Goal: Navigation & Orientation: Find specific page/section

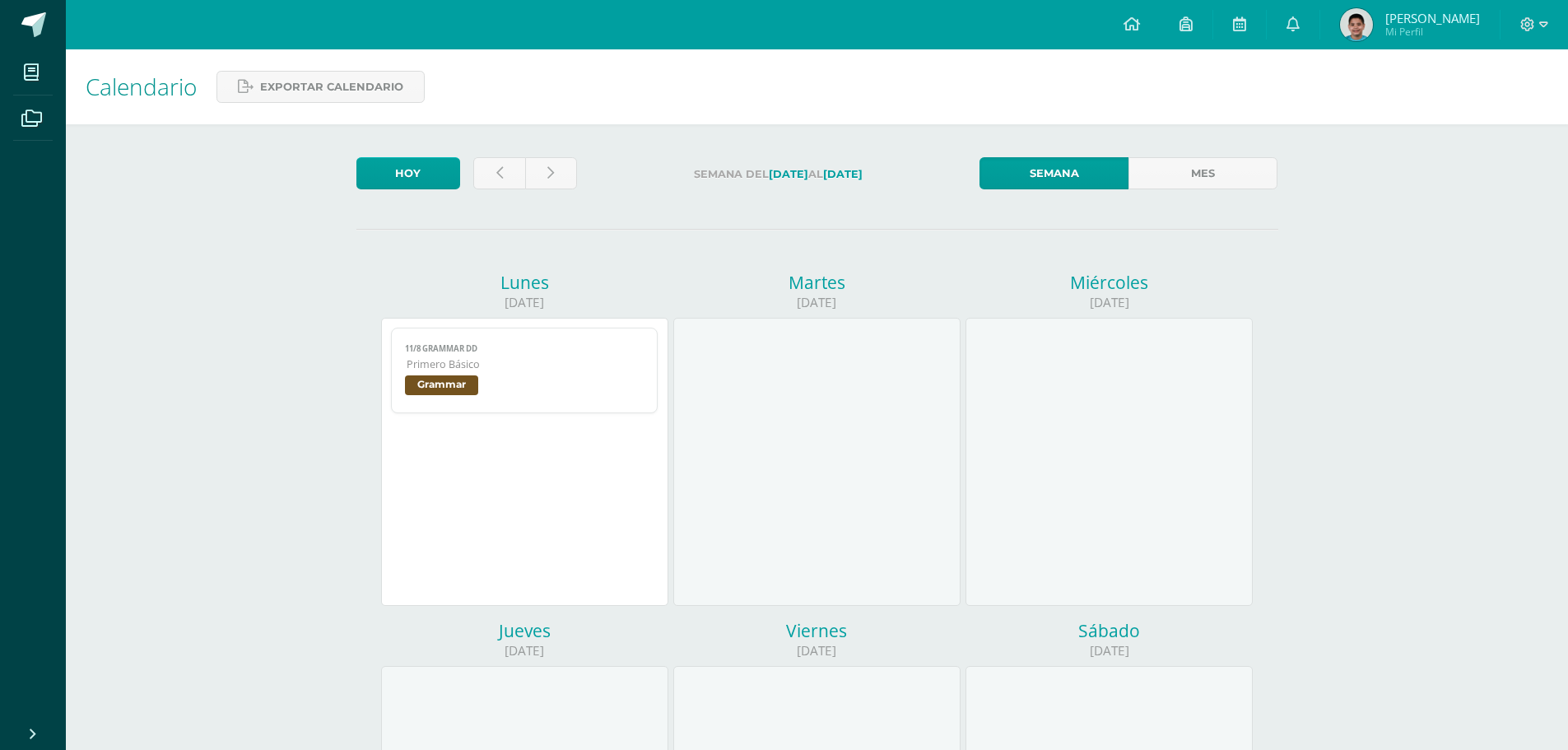
click at [484, 379] on span "Grammar" at bounding box center [525, 387] width 240 height 24
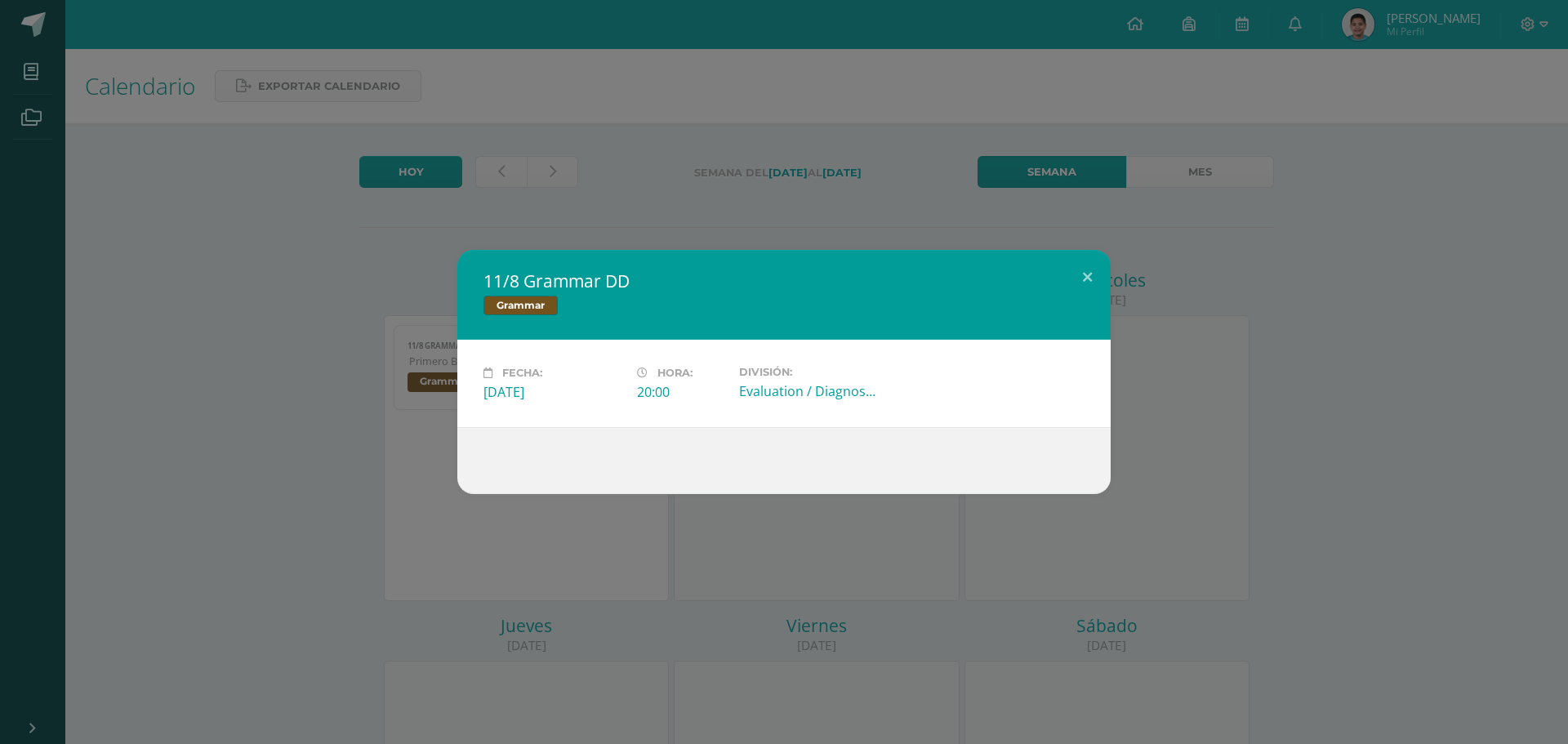
click at [739, 226] on div "11/8 Grammar DD Grammar Fecha: Lunes 11 de Agosto Hora: 20:00 División: Evaluat…" at bounding box center [784, 372] width 1568 height 744
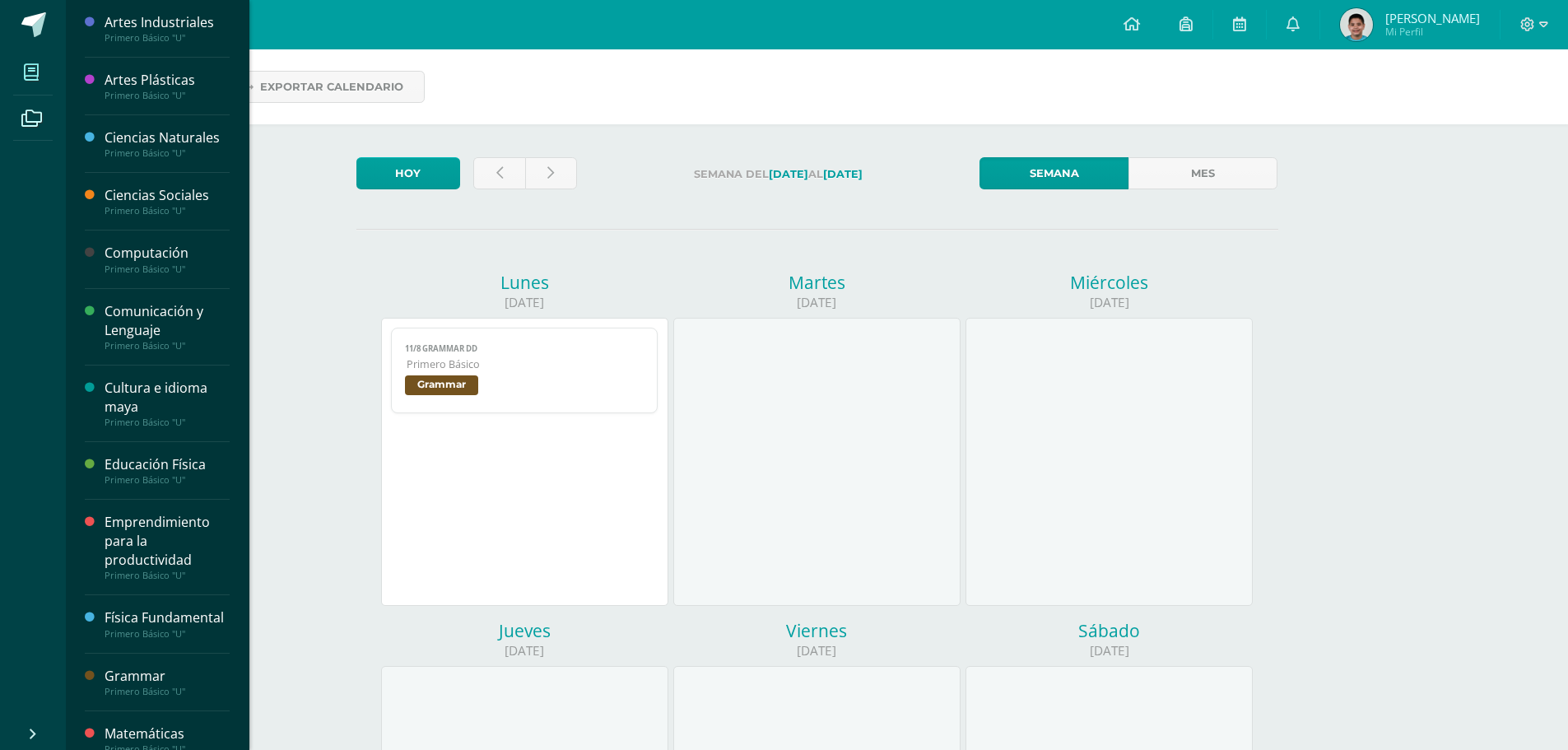
click at [45, 75] on span at bounding box center [31, 71] width 37 height 37
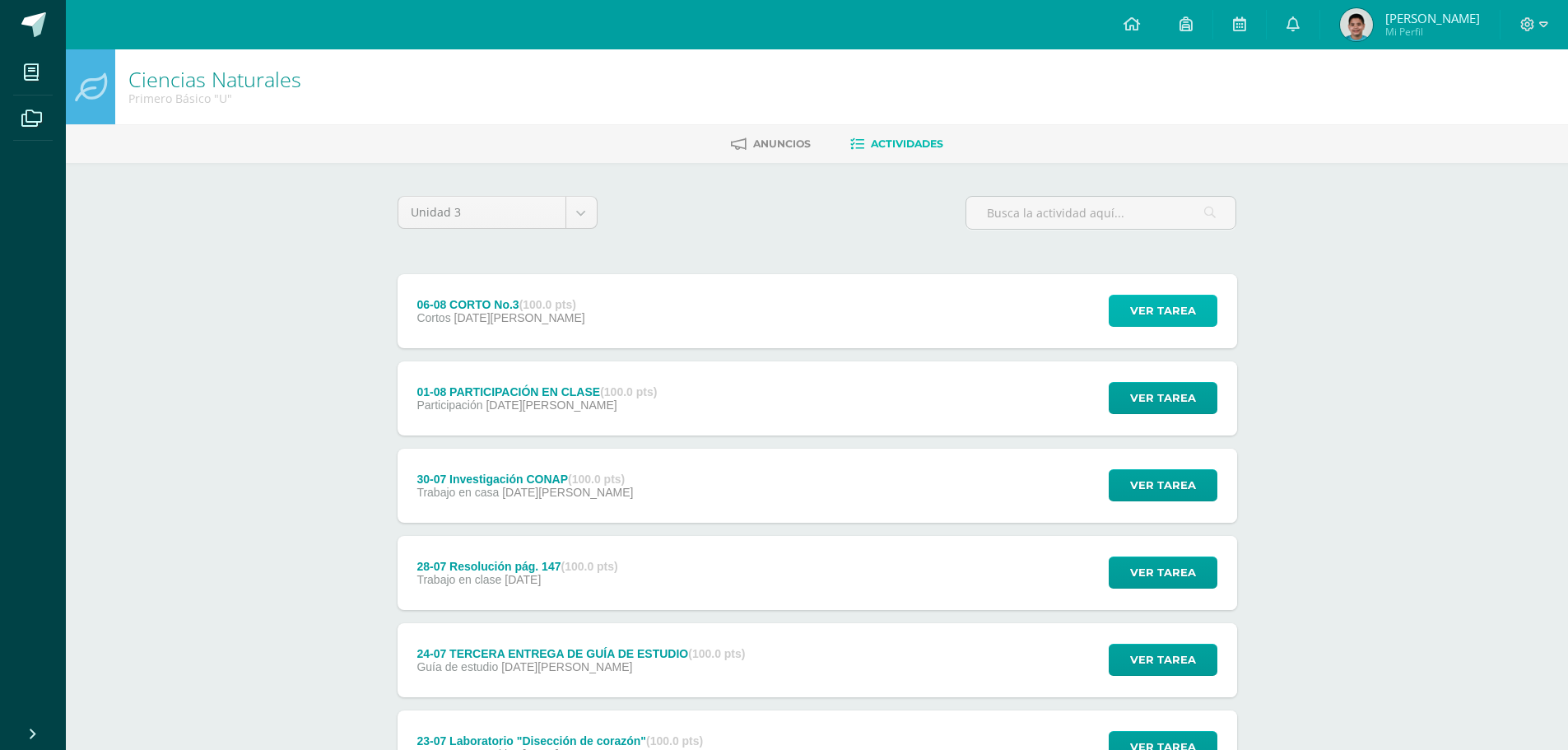
click at [1144, 308] on span "Ver tarea" at bounding box center [1163, 310] width 66 height 30
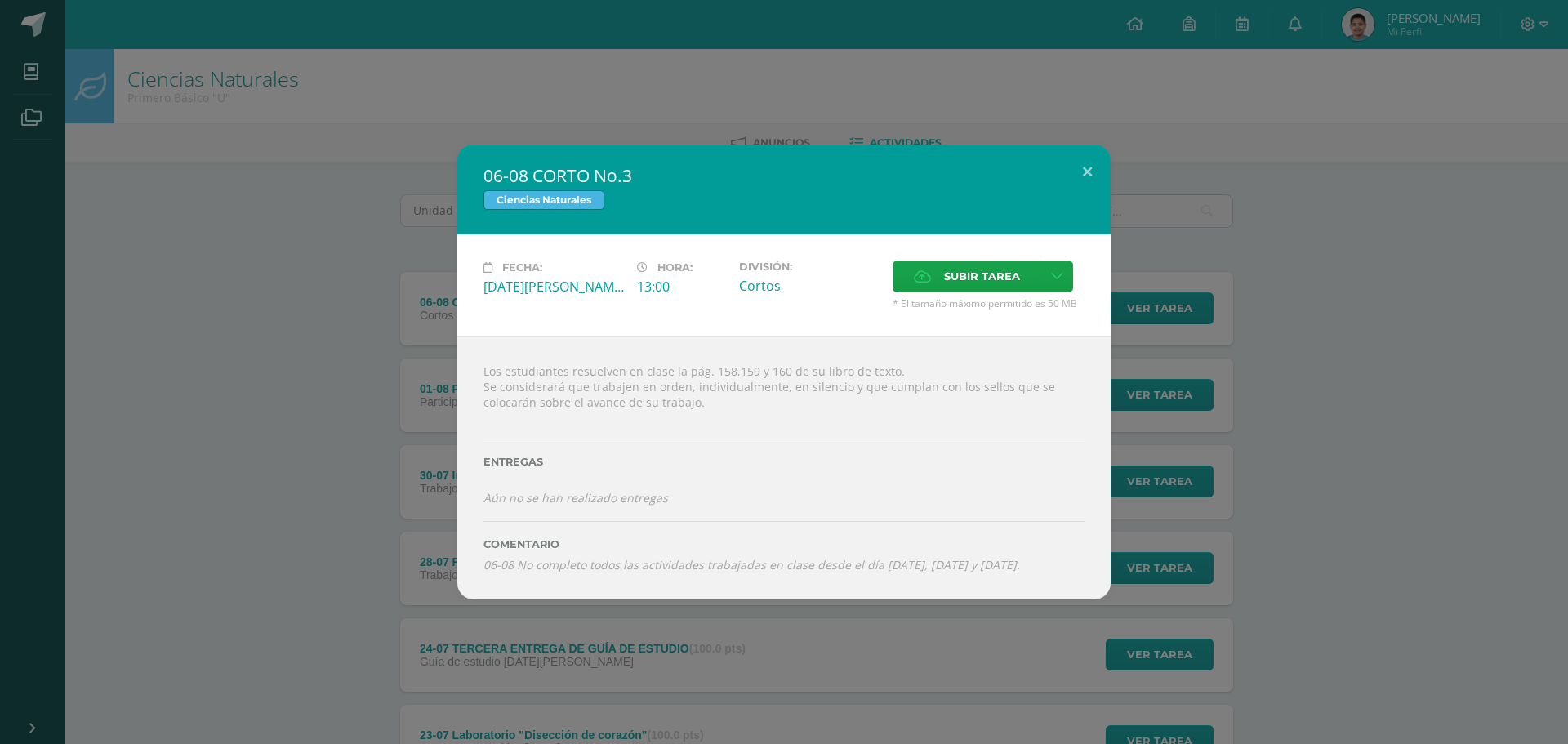
click at [1247, 193] on div "06-08 CORTO No.3 Ciencias Naturales Fecha: Miércoles 06 de Agosto Hora: 13:00 D…" at bounding box center [784, 372] width 1555 height 455
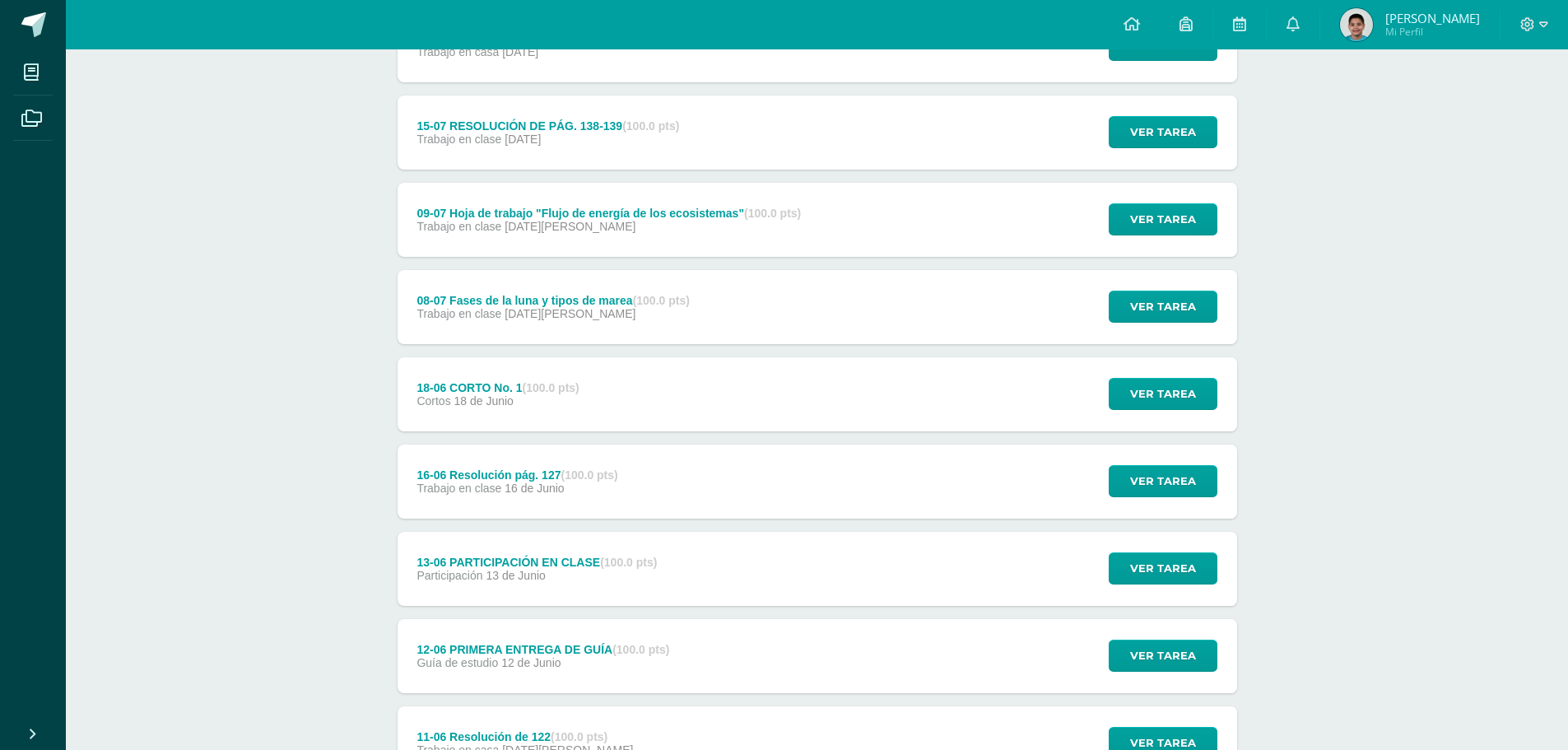
scroll to position [1279, 0]
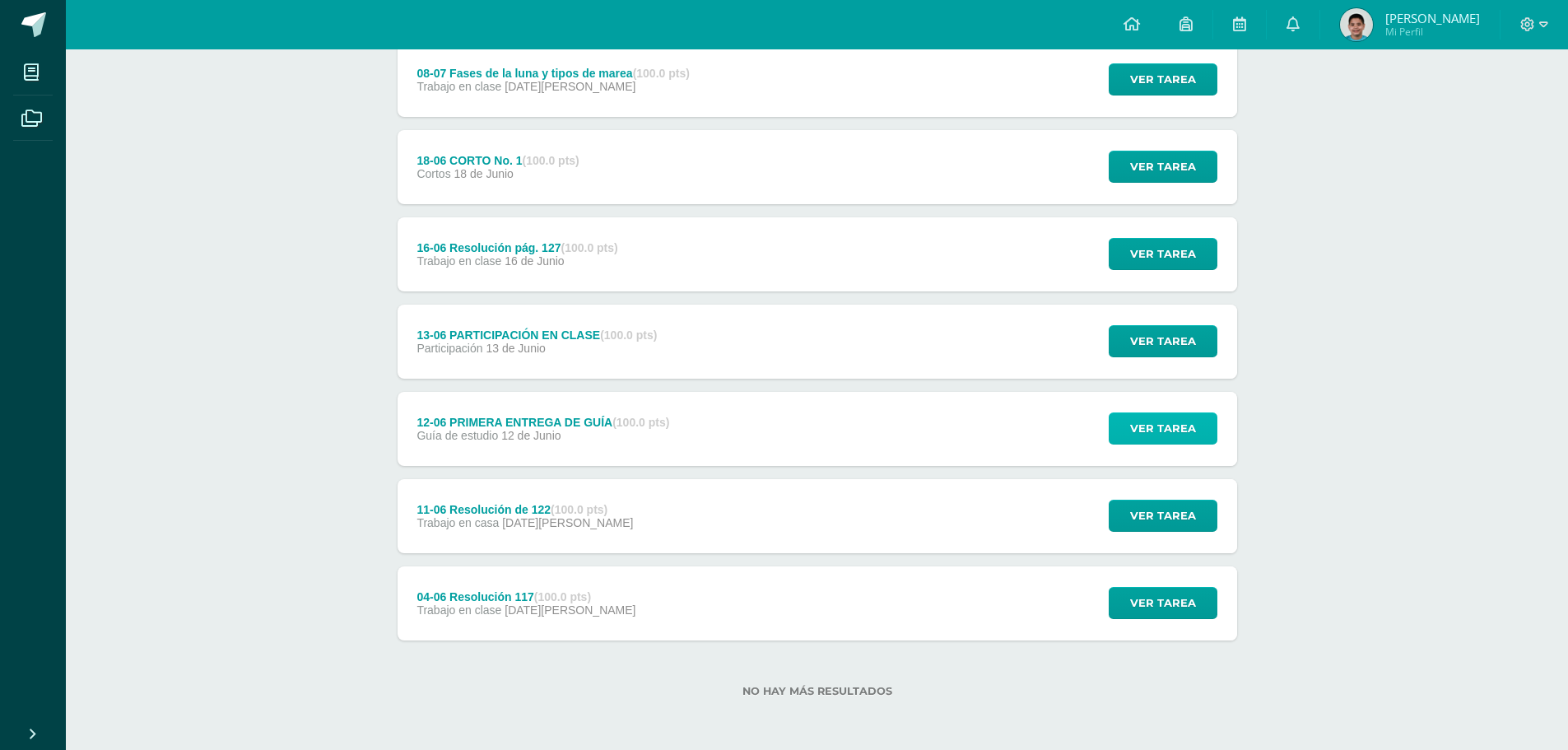
click at [1142, 422] on span "Ver tarea" at bounding box center [1163, 428] width 66 height 30
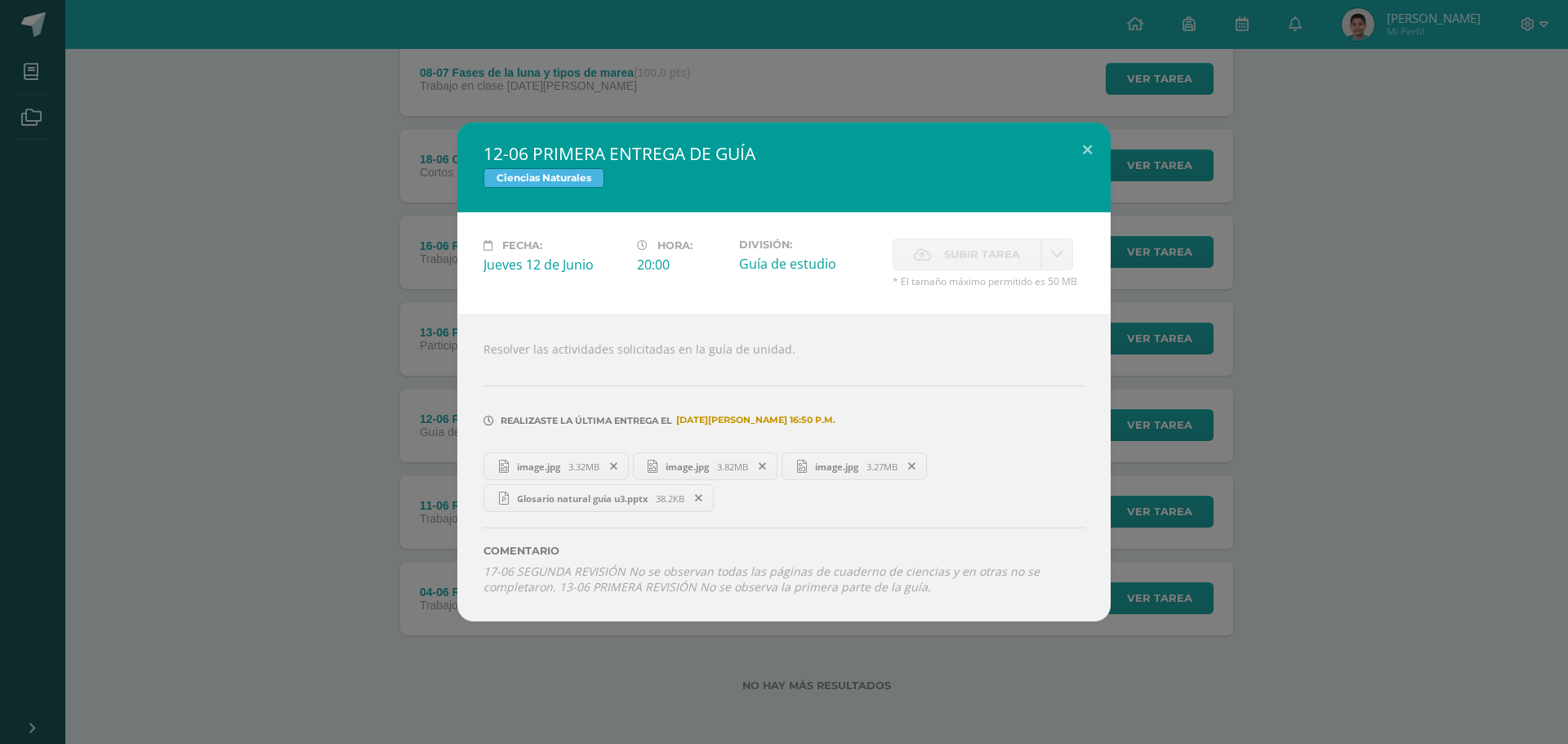
click at [555, 461] on span "image.jpg" at bounding box center [539, 467] width 60 height 12
click at [1290, 274] on div "12-06 PRIMERA ENTREGA DE GUÍA Ciencias Naturales Fecha: Jueves 12 de Junio Hora…" at bounding box center [784, 372] width 1555 height 499
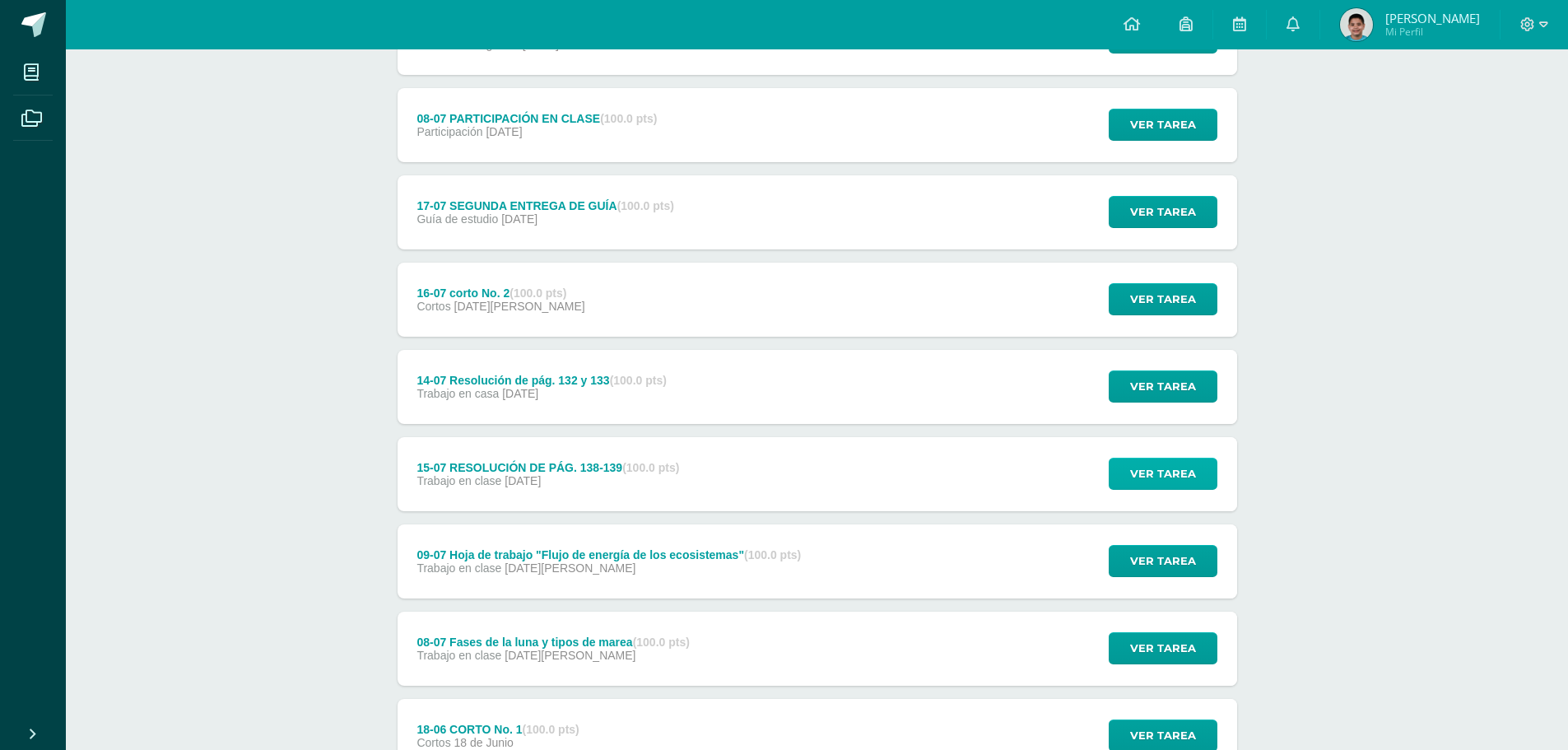
scroll to position [703, 0]
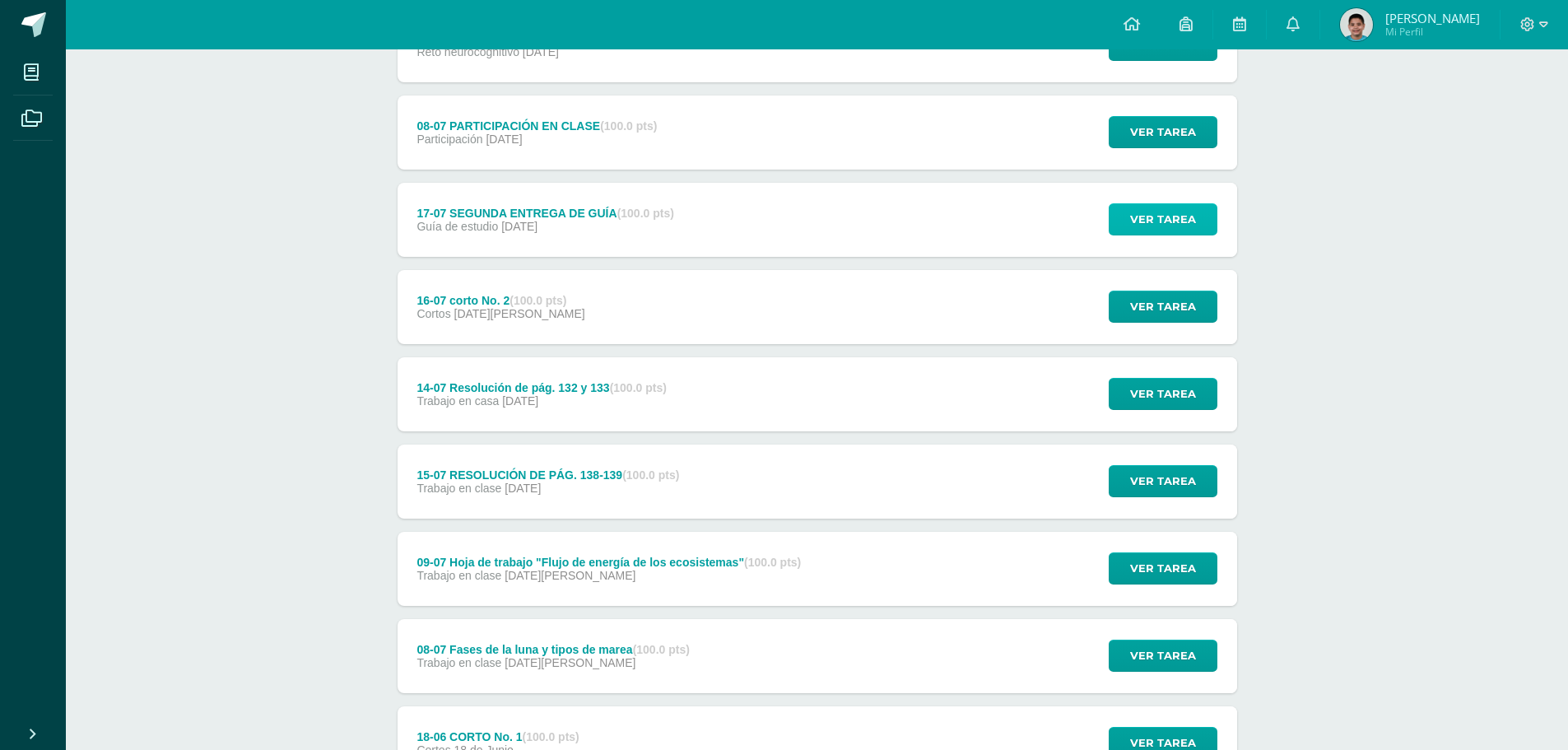
click at [1189, 221] on span "Ver tarea" at bounding box center [1163, 219] width 66 height 30
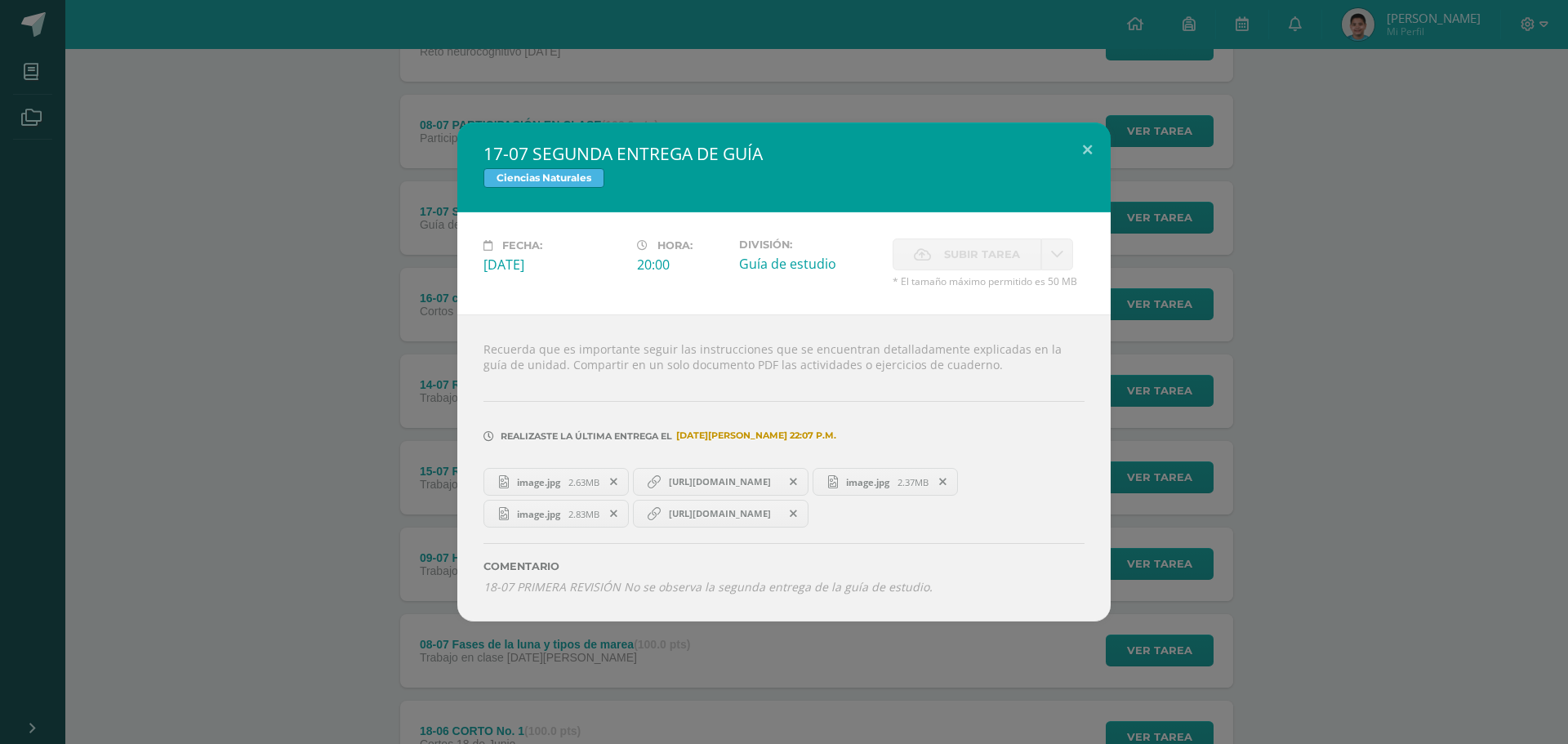
click at [719, 485] on span "https://www.canva.com/design/DAGt2mqeRmM/5007FKzZX9VuIy0xAWQcSA/view?utm_conten…" at bounding box center [719, 482] width 118 height 13
click at [748, 522] on link "[URL][DOMAIN_NAME]" at bounding box center [721, 514] width 176 height 28
click at [1089, 149] on button at bounding box center [1087, 150] width 47 height 55
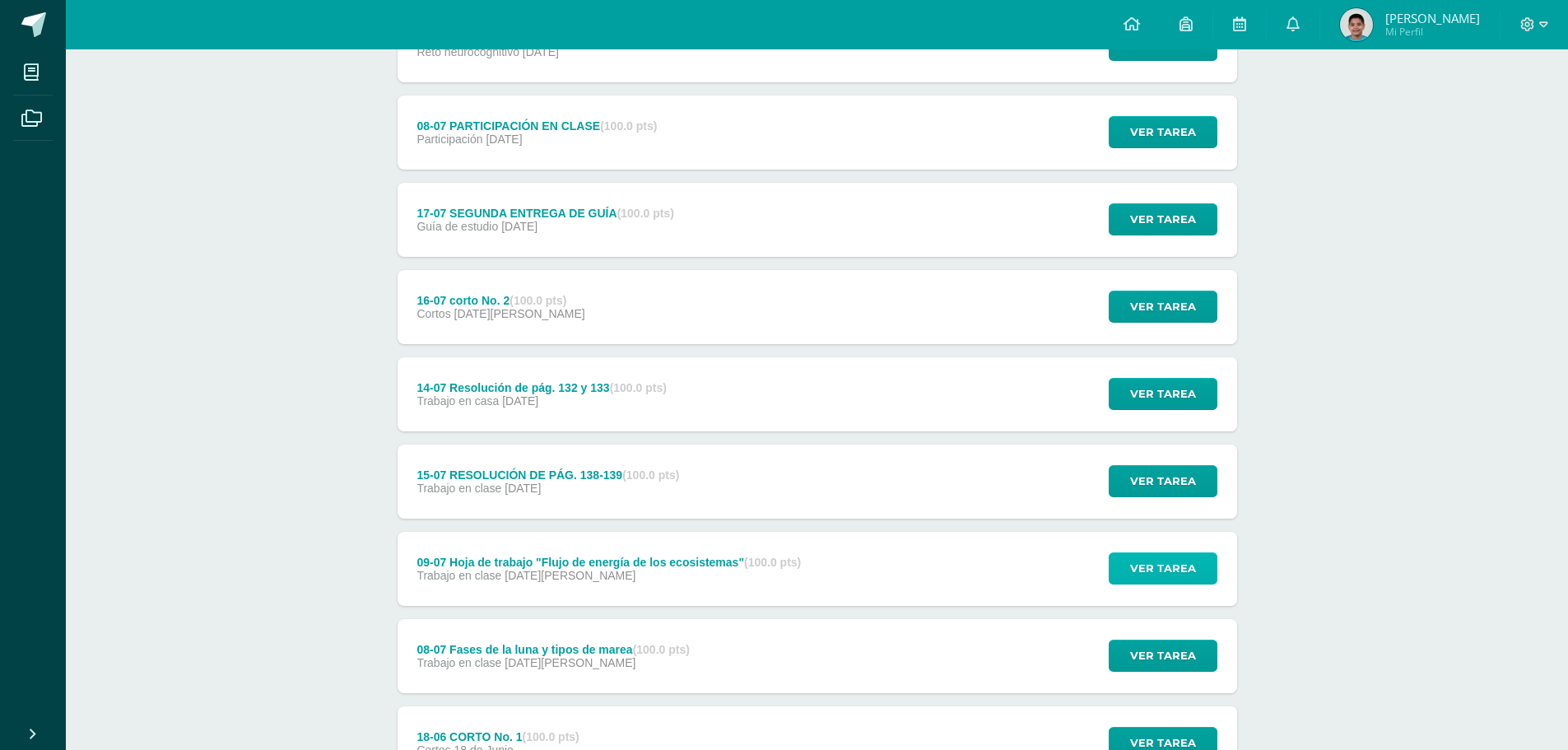
click at [1149, 574] on span "Ver tarea" at bounding box center [1163, 568] width 66 height 30
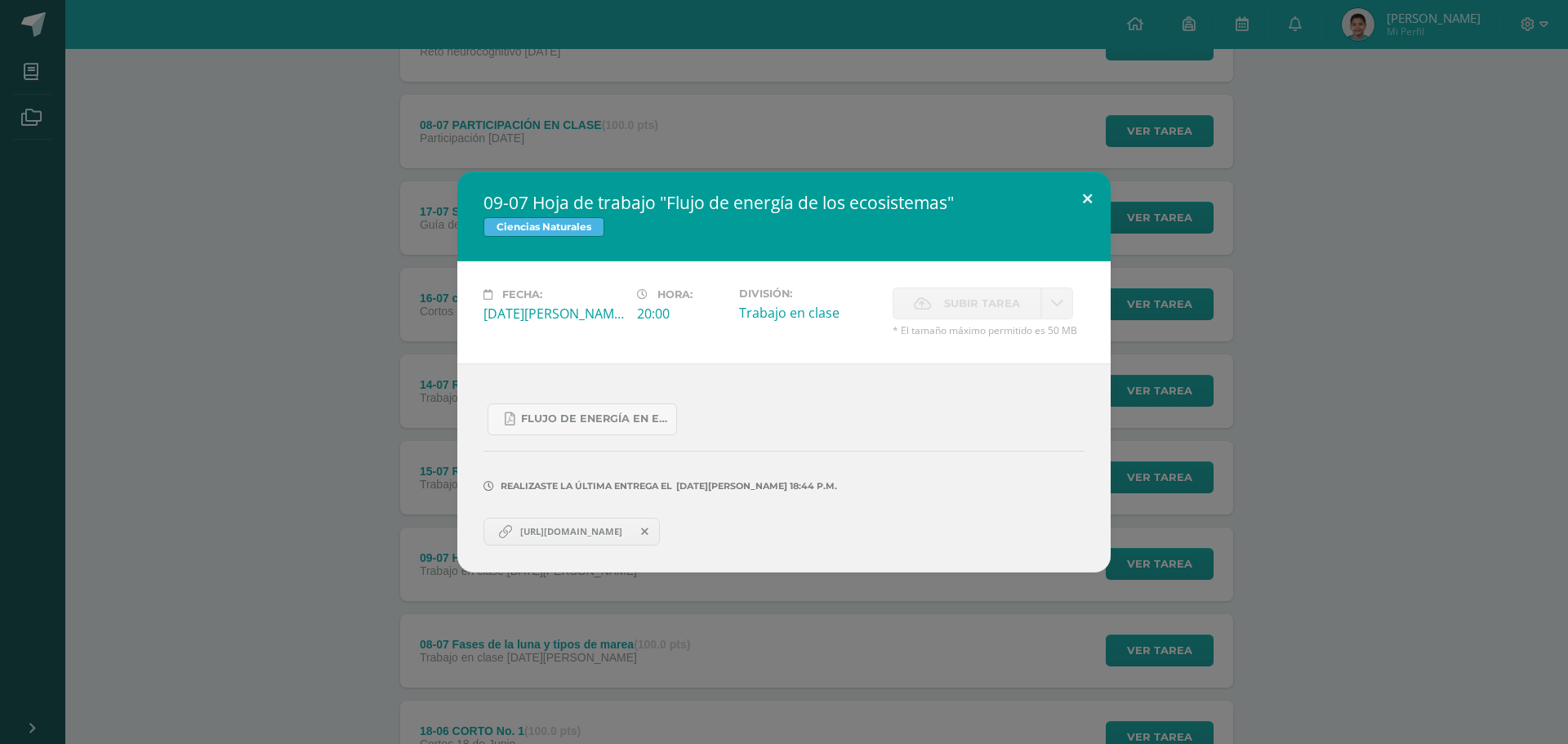
click at [1090, 205] on button at bounding box center [1087, 199] width 47 height 55
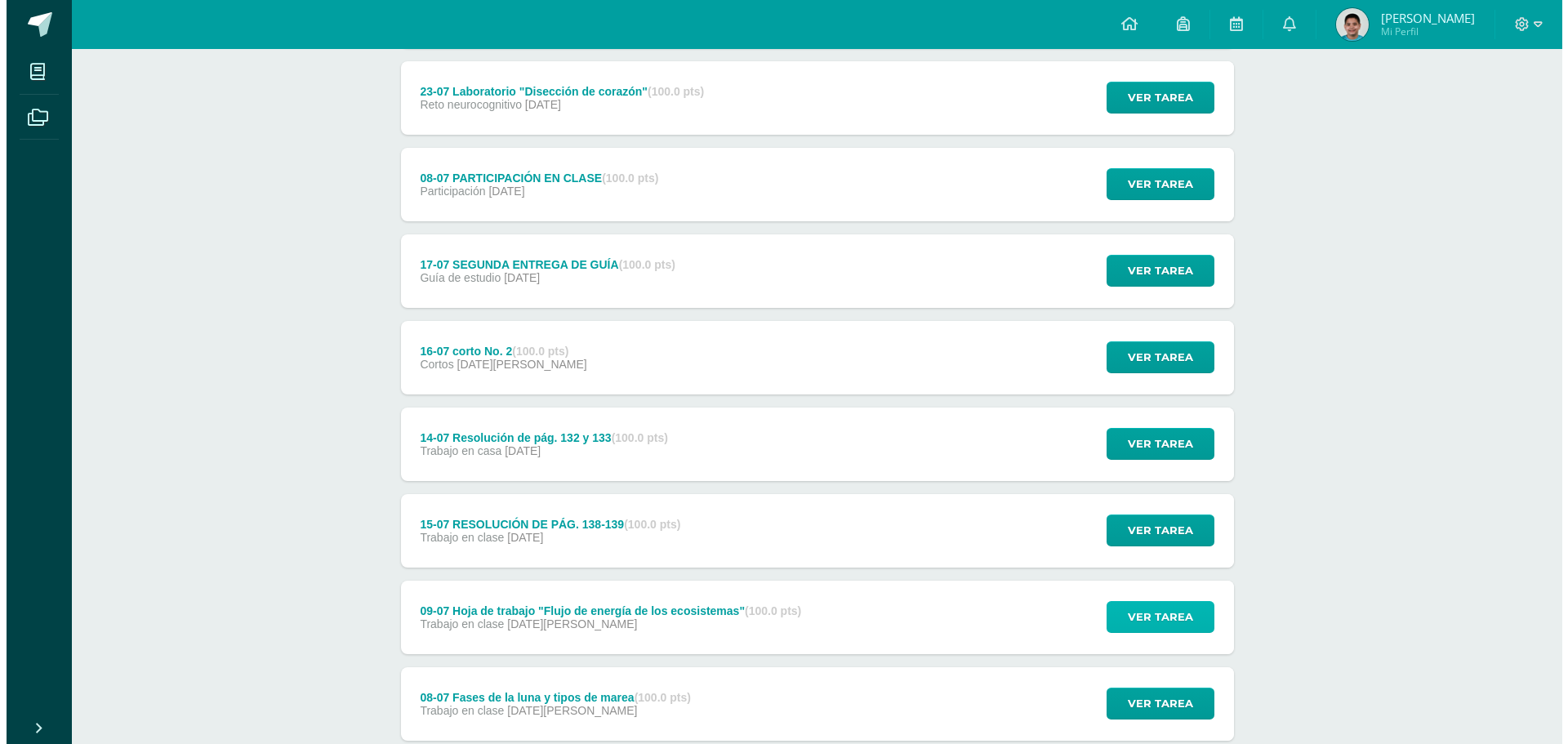
scroll to position [615, 0]
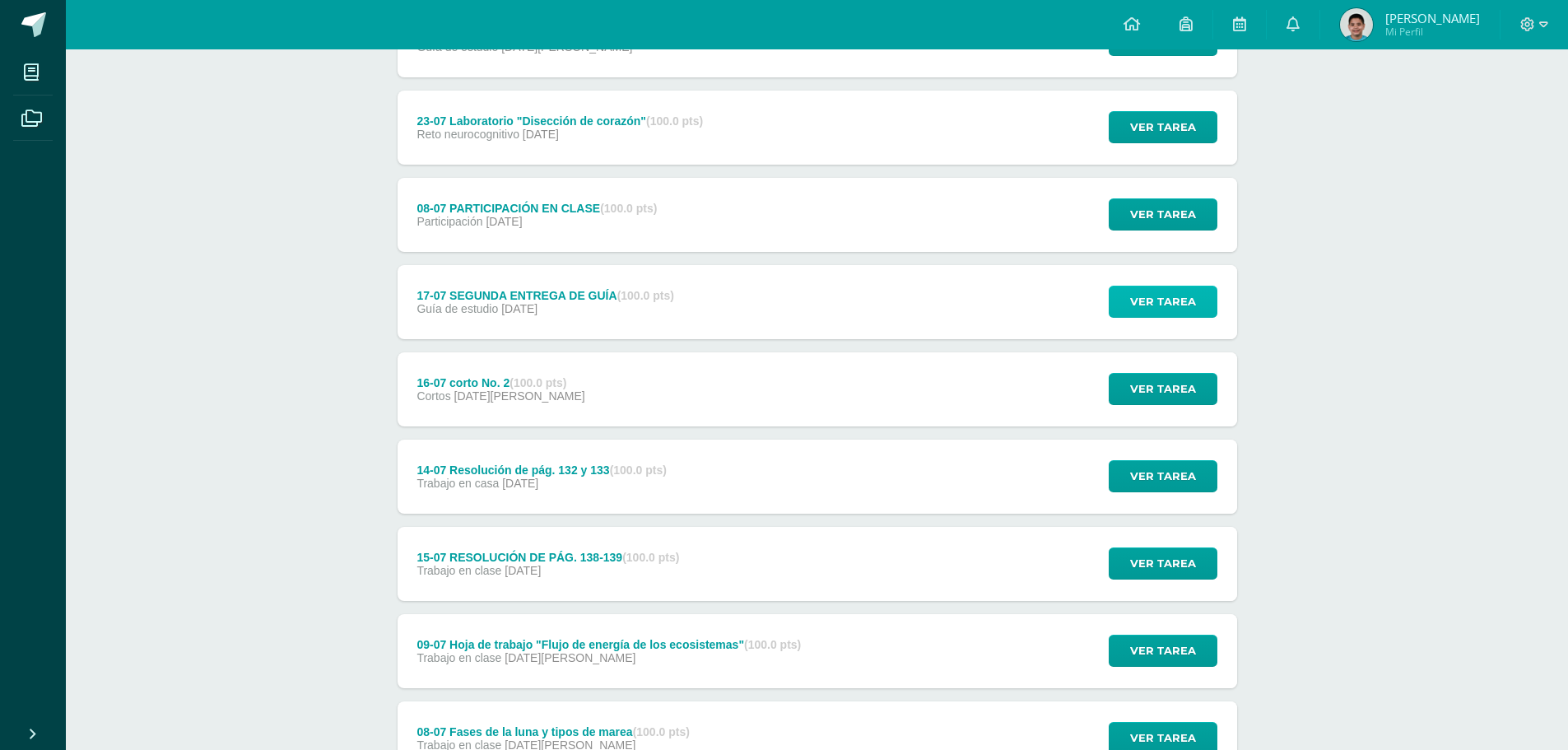
click at [1191, 297] on span "Ver tarea" at bounding box center [1163, 302] width 66 height 30
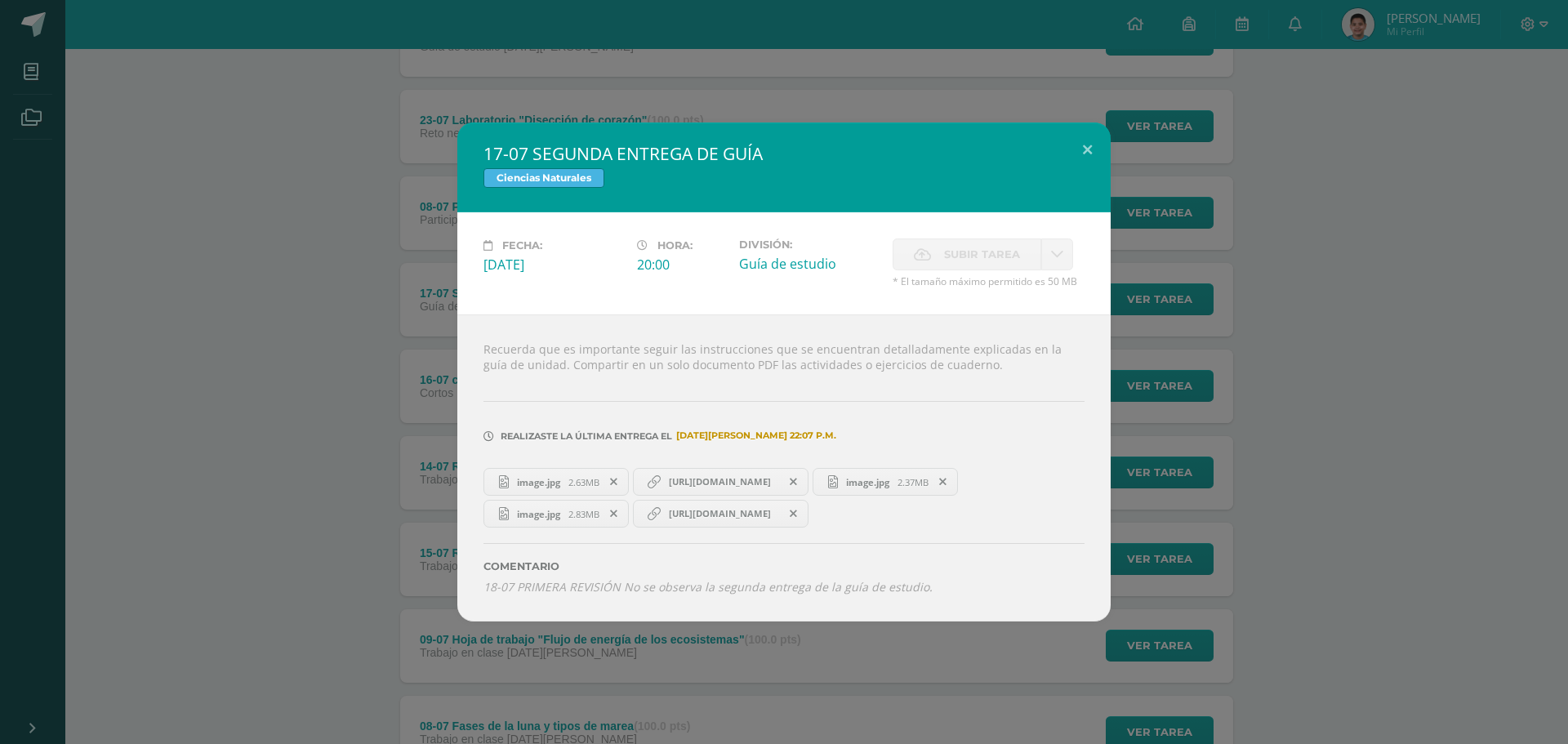
click at [1167, 298] on div "17-07 SEGUNDA ENTREGA DE GUÍA Ciencias Naturales Fecha: Jueves 17 de Julio Hora…" at bounding box center [784, 372] width 1555 height 499
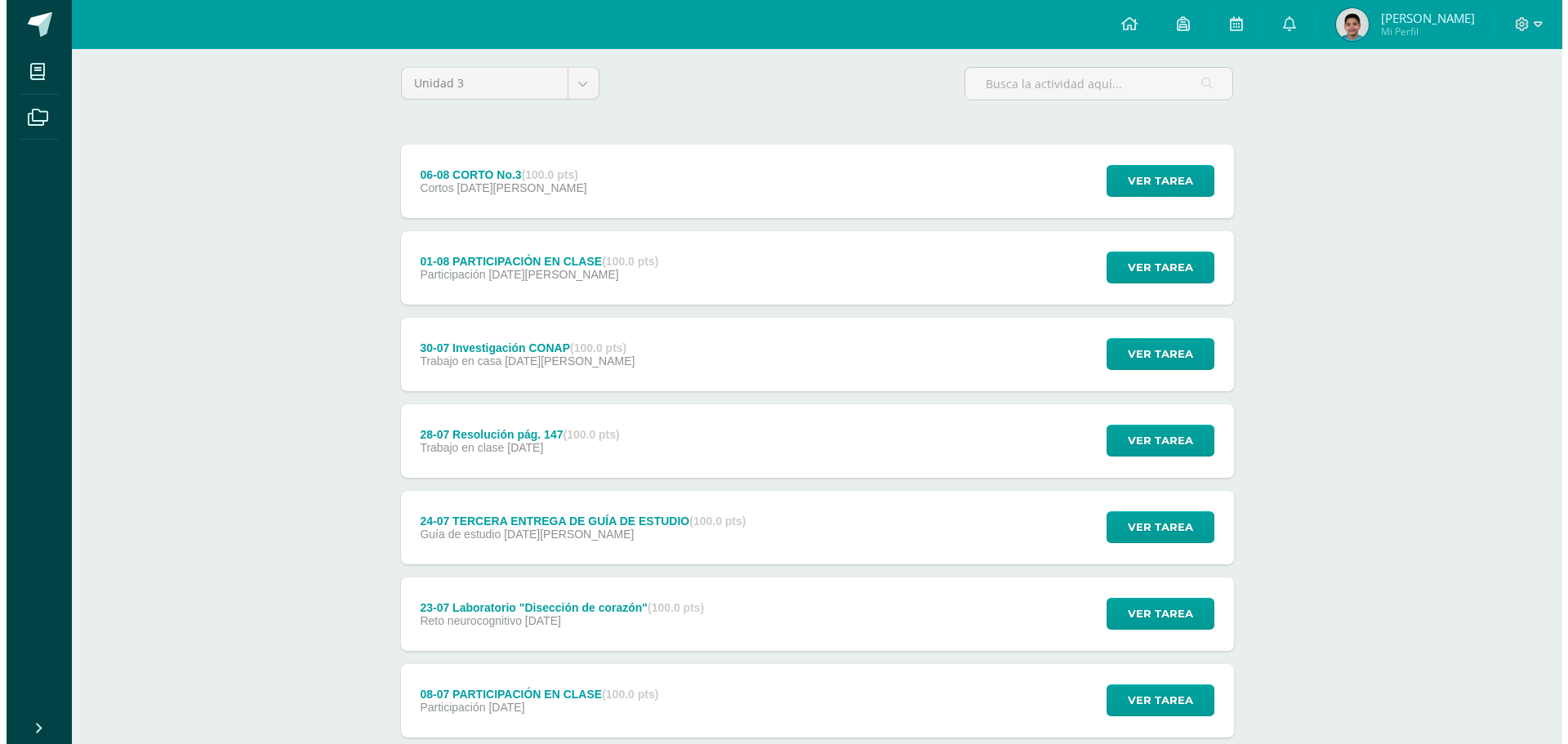
scroll to position [125, 0]
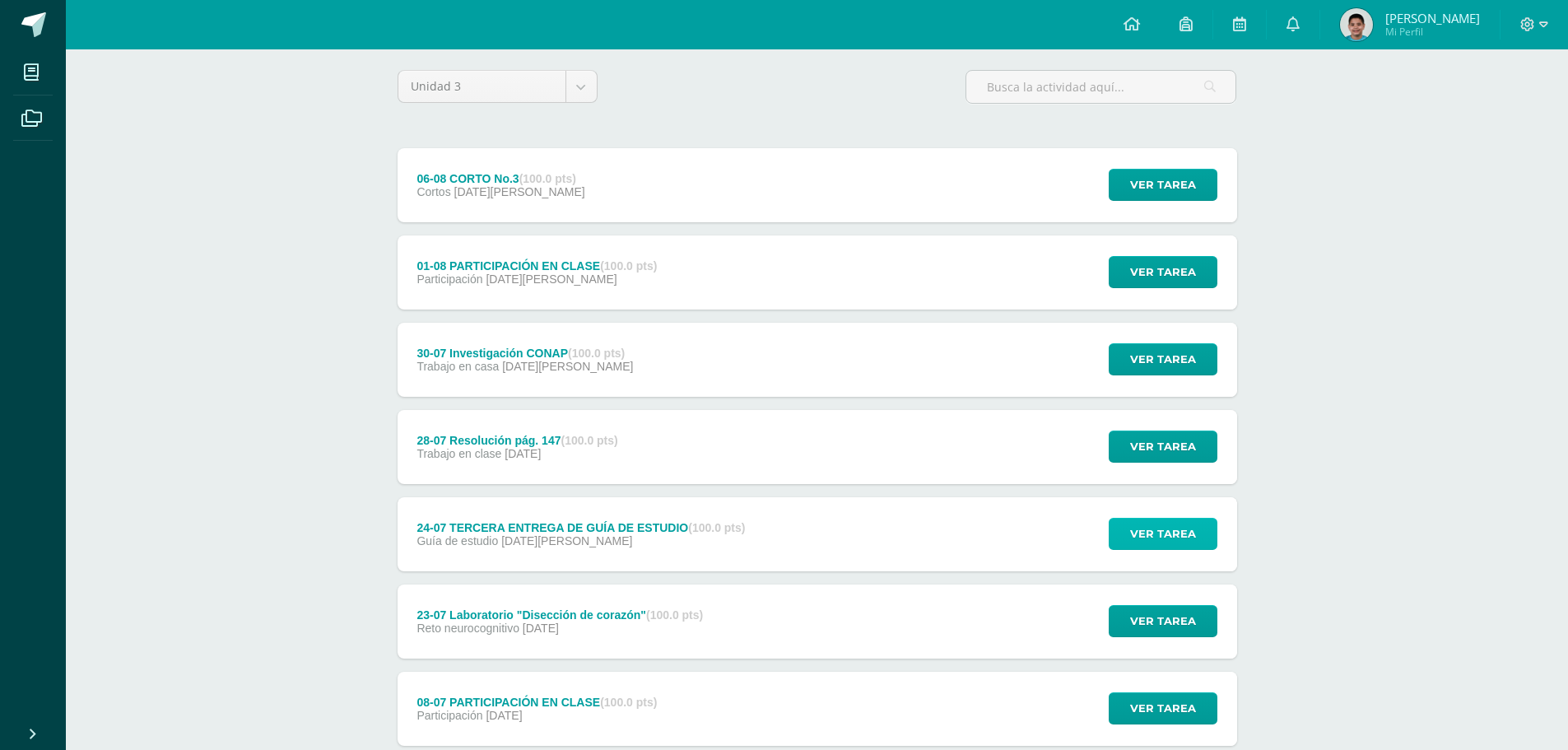
click at [1176, 521] on span "Ver tarea" at bounding box center [1163, 534] width 66 height 30
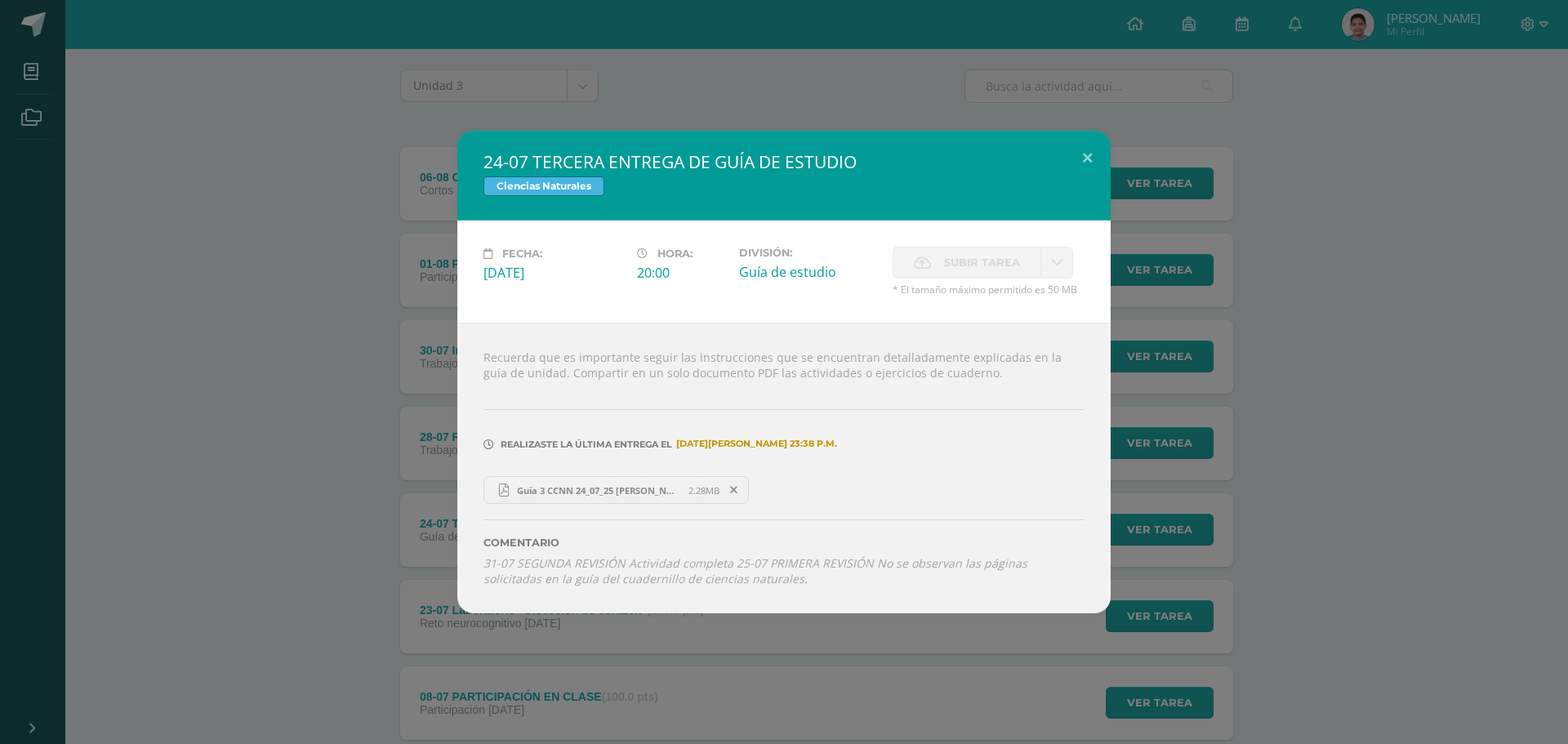
click at [609, 498] on link "Guía 3 CCNN 24_07_25 [PERSON_NAME].pdf 2.28MB" at bounding box center [616, 490] width 266 height 28
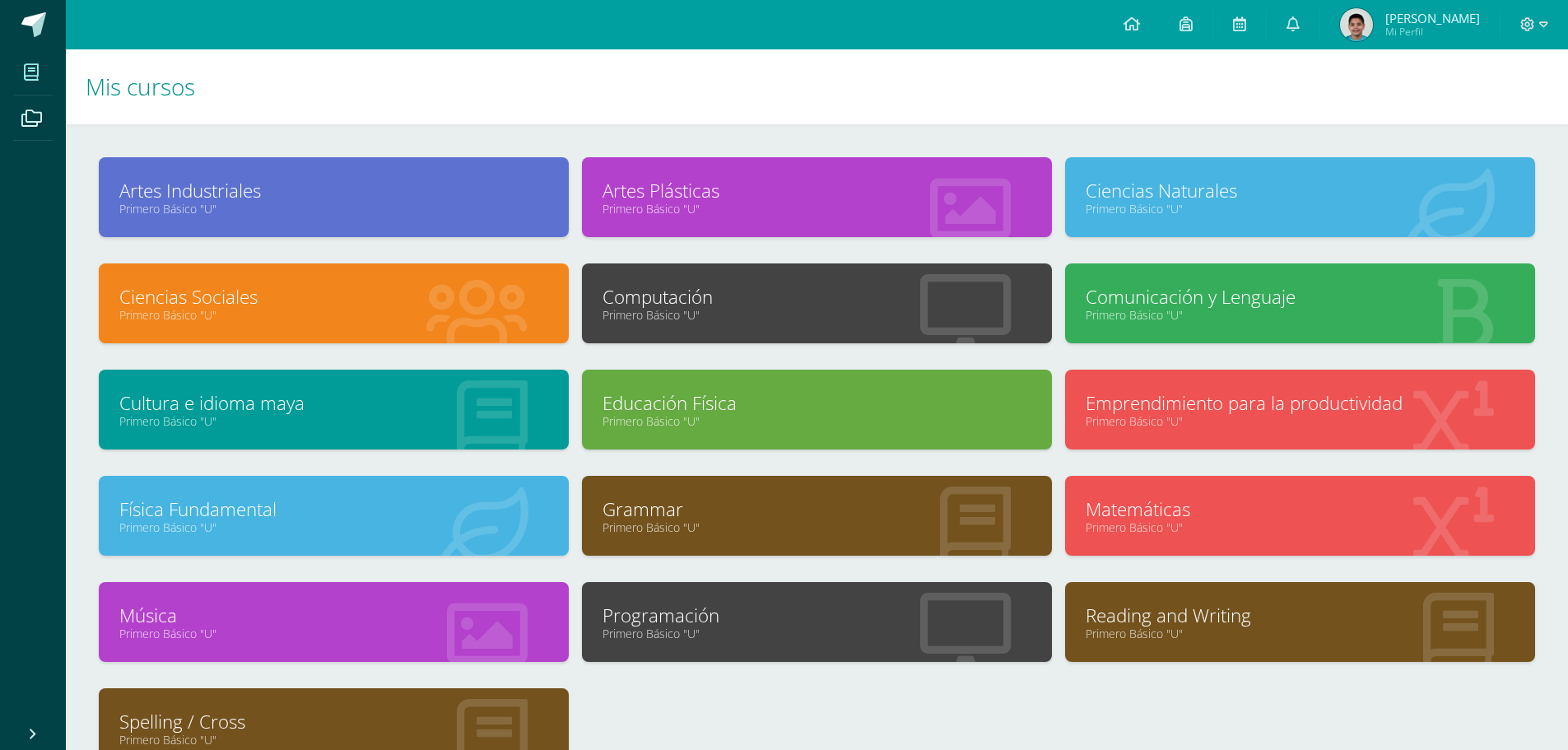
click at [422, 722] on link "Spelling / Cross" at bounding box center [333, 722] width 428 height 26
drag, startPoint x: 1224, startPoint y: 193, endPoint x: 1233, endPoint y: 200, distance: 11.4
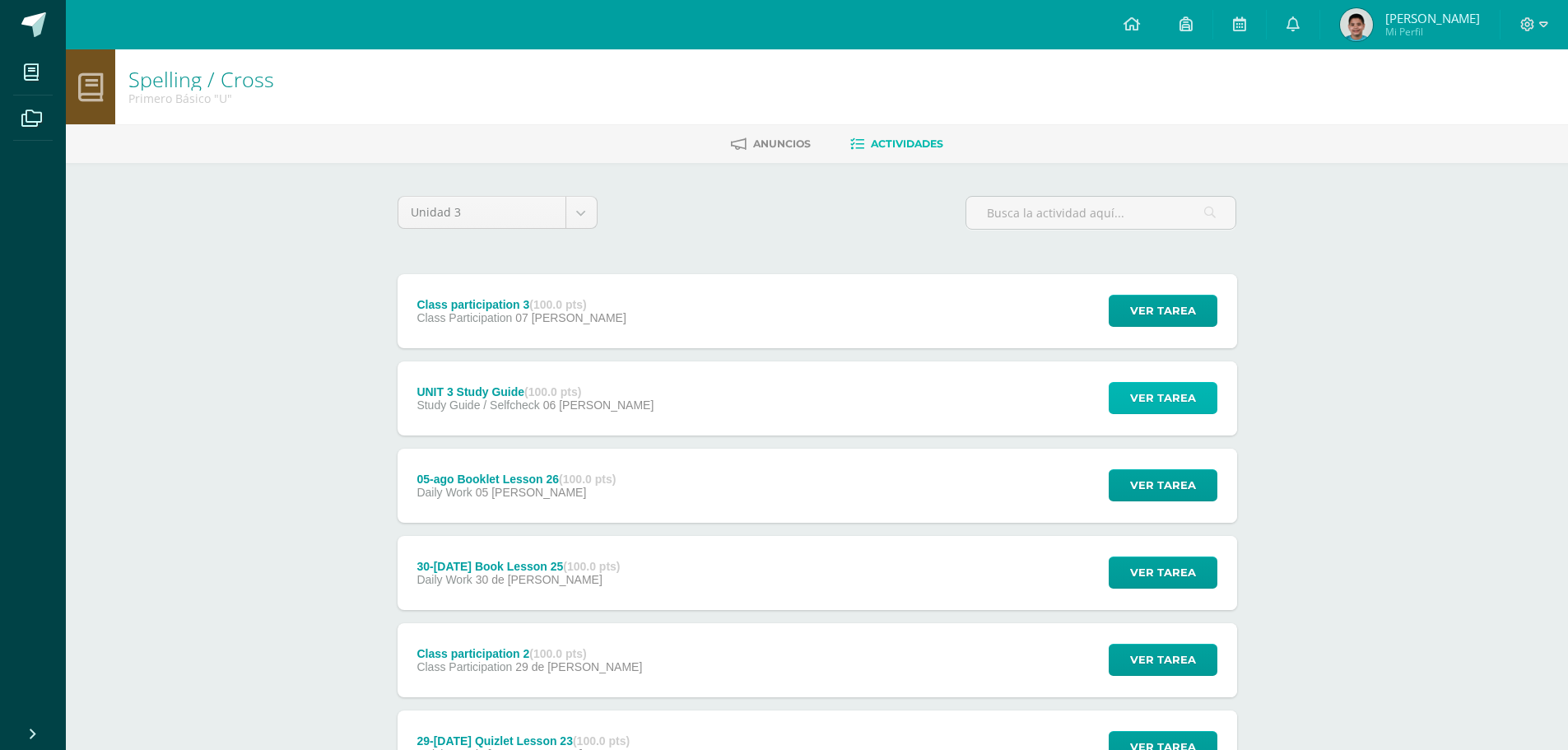
click at [1176, 392] on span "Ver tarea" at bounding box center [1163, 398] width 66 height 30
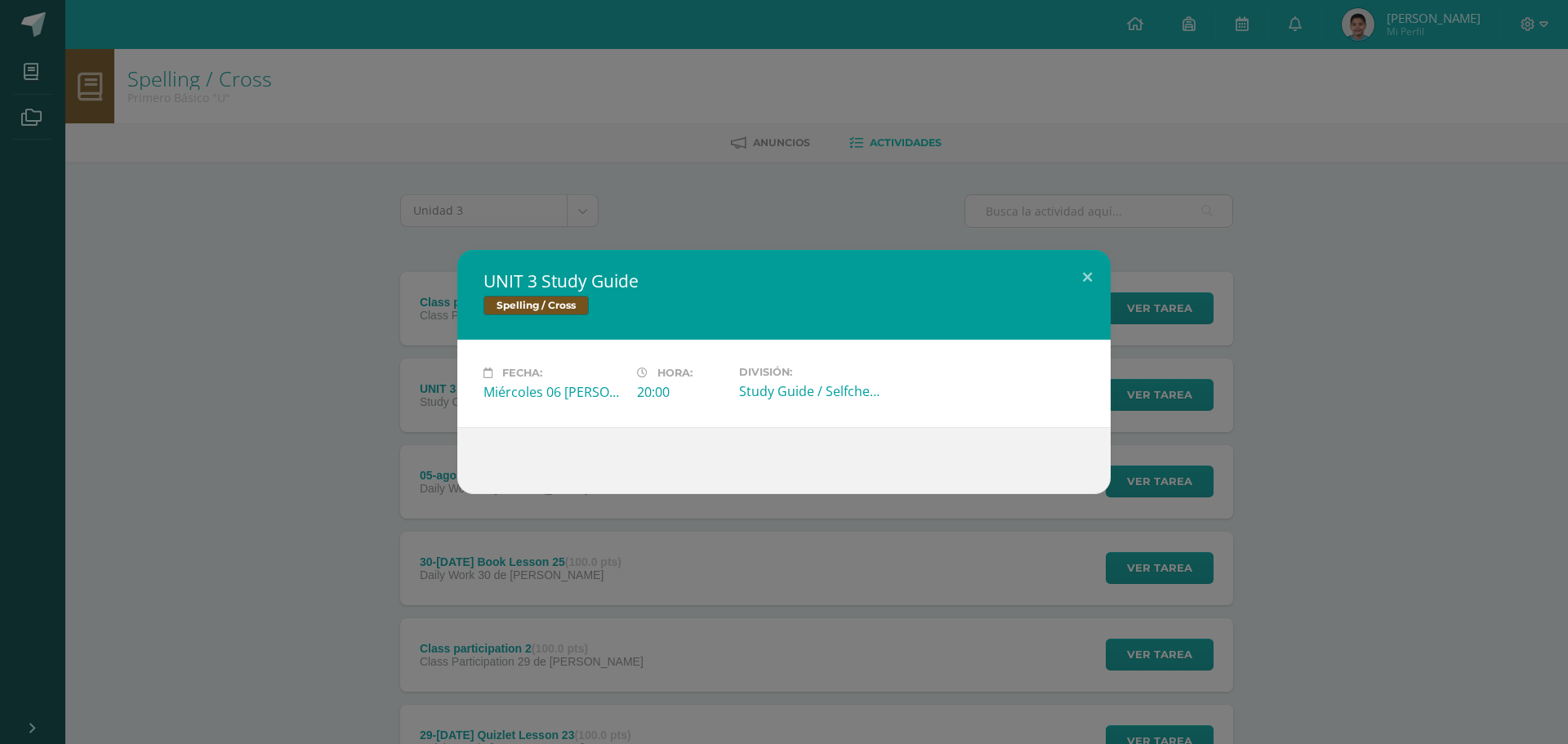
click at [1163, 390] on div "UNIT 3 Study Guide Spelling / Cross Fecha: Miércoles 06 de Agosto Hora: 20:00 D…" at bounding box center [784, 372] width 1555 height 245
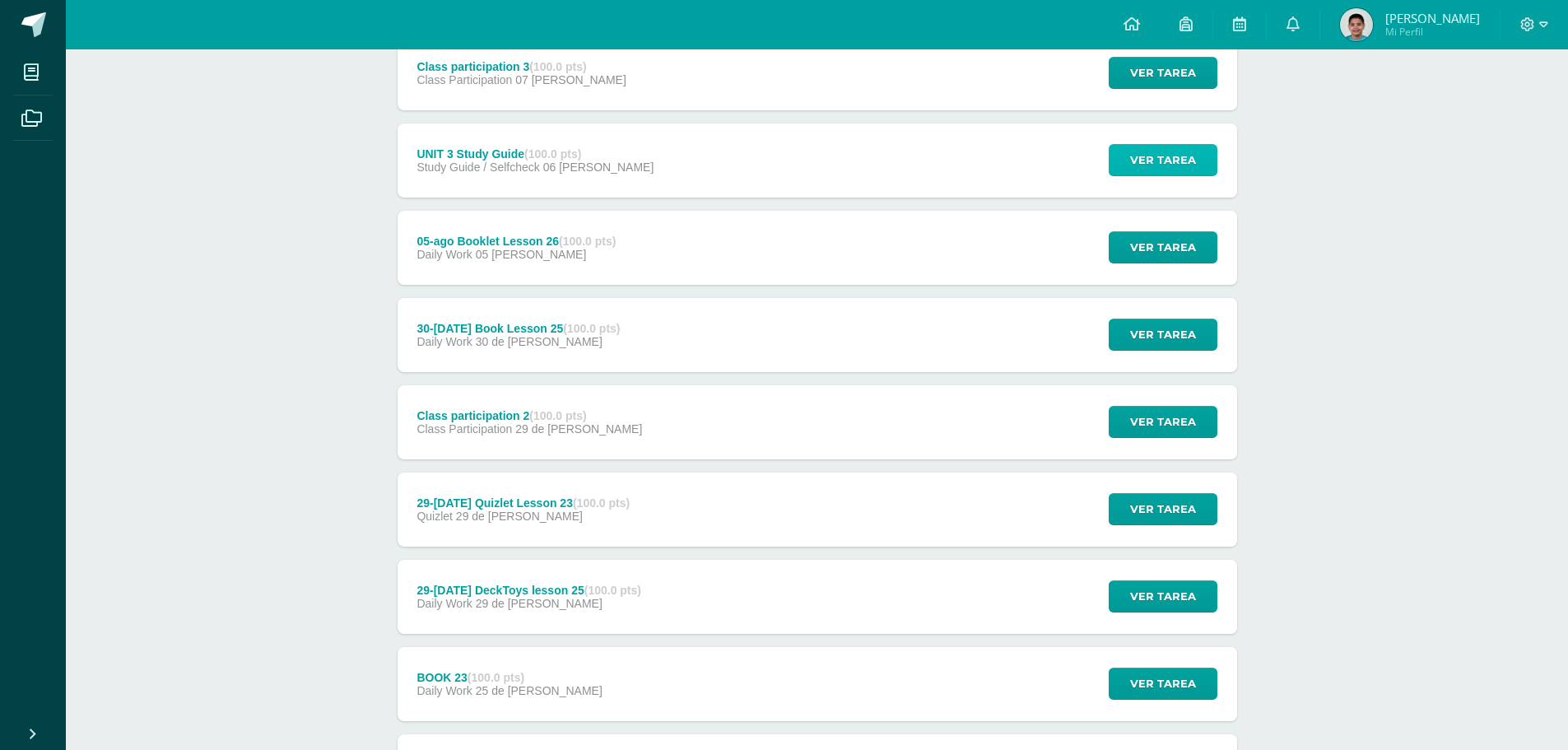
scroll to position [329, 0]
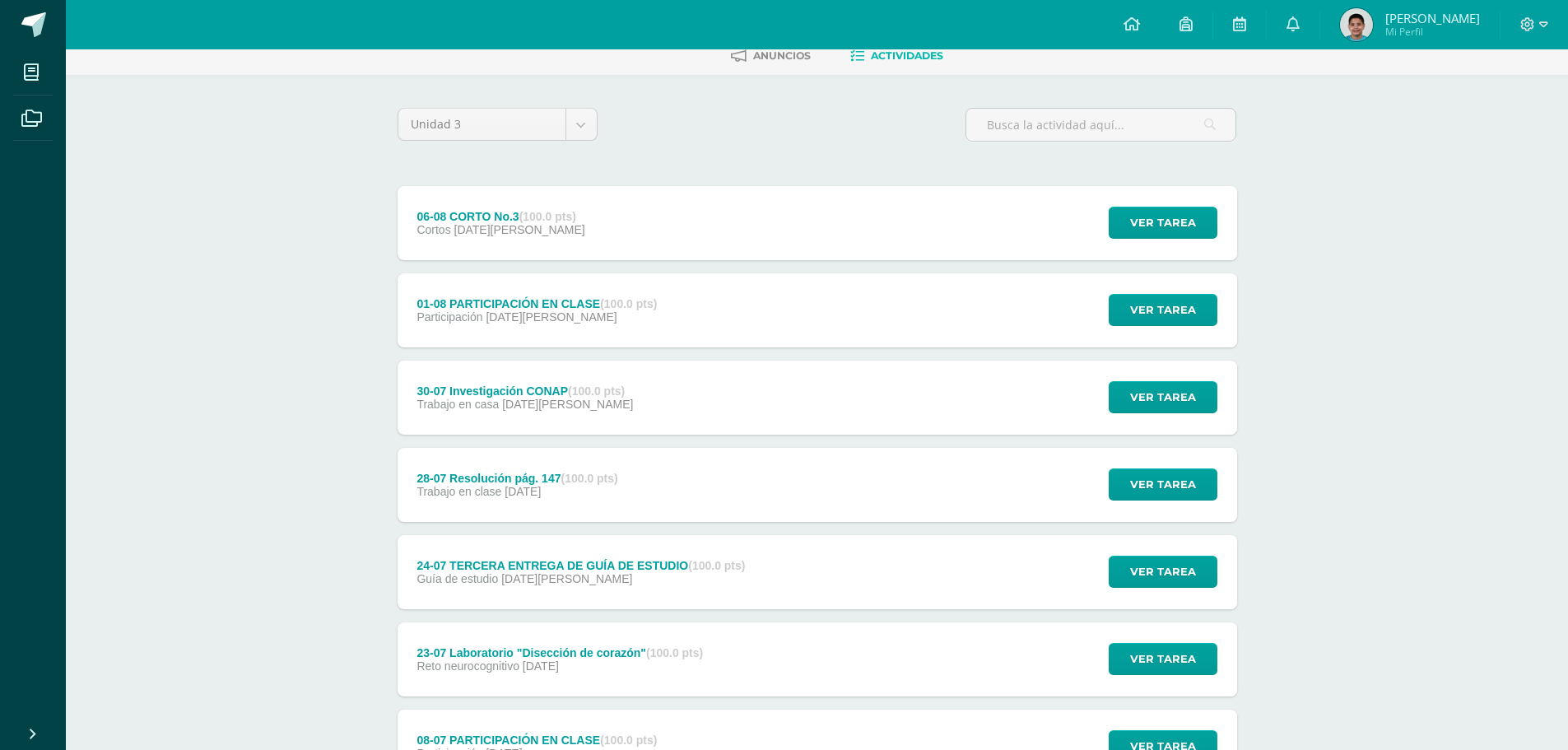
scroll to position [165, 0]
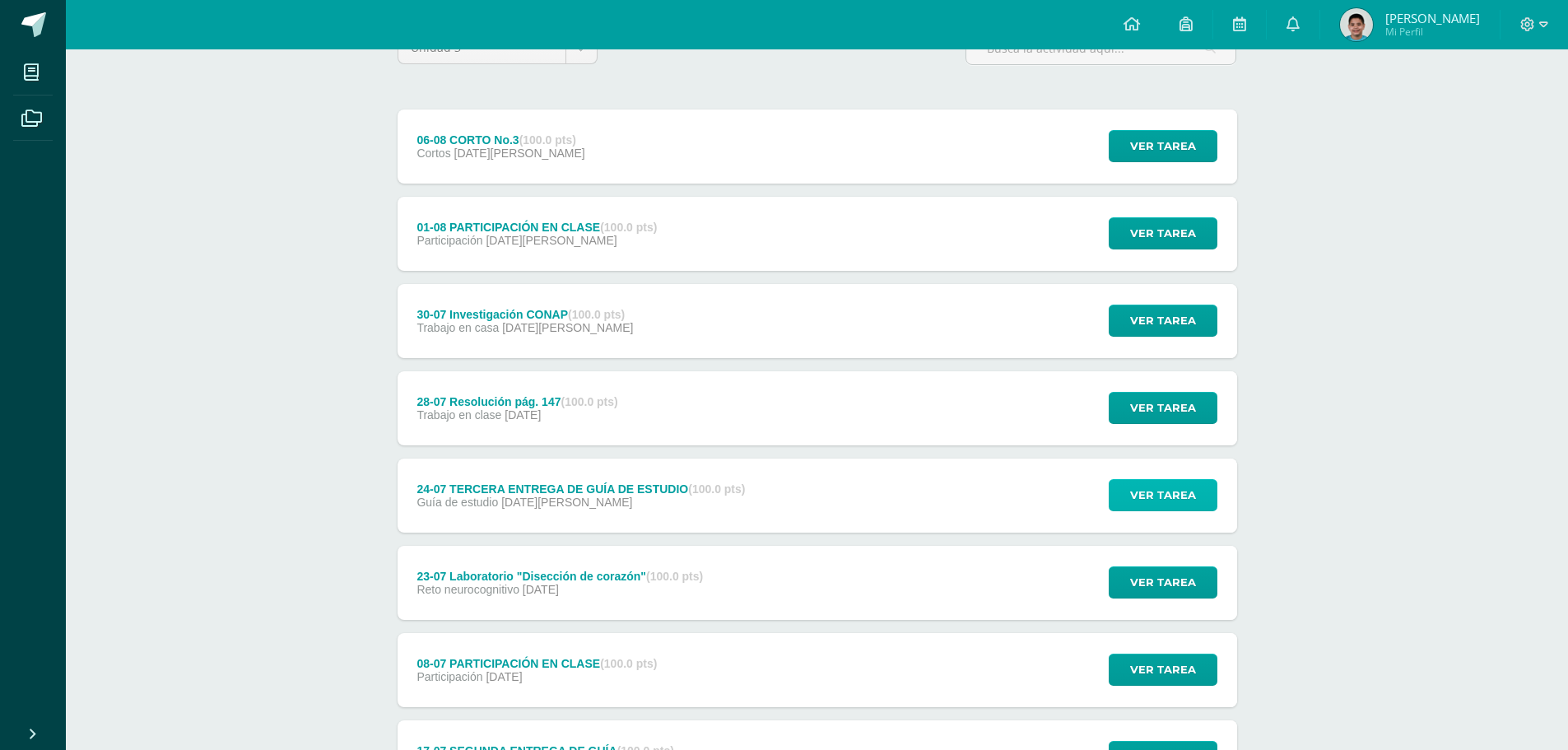
click at [1120, 494] on button "Ver tarea" at bounding box center [1163, 495] width 109 height 32
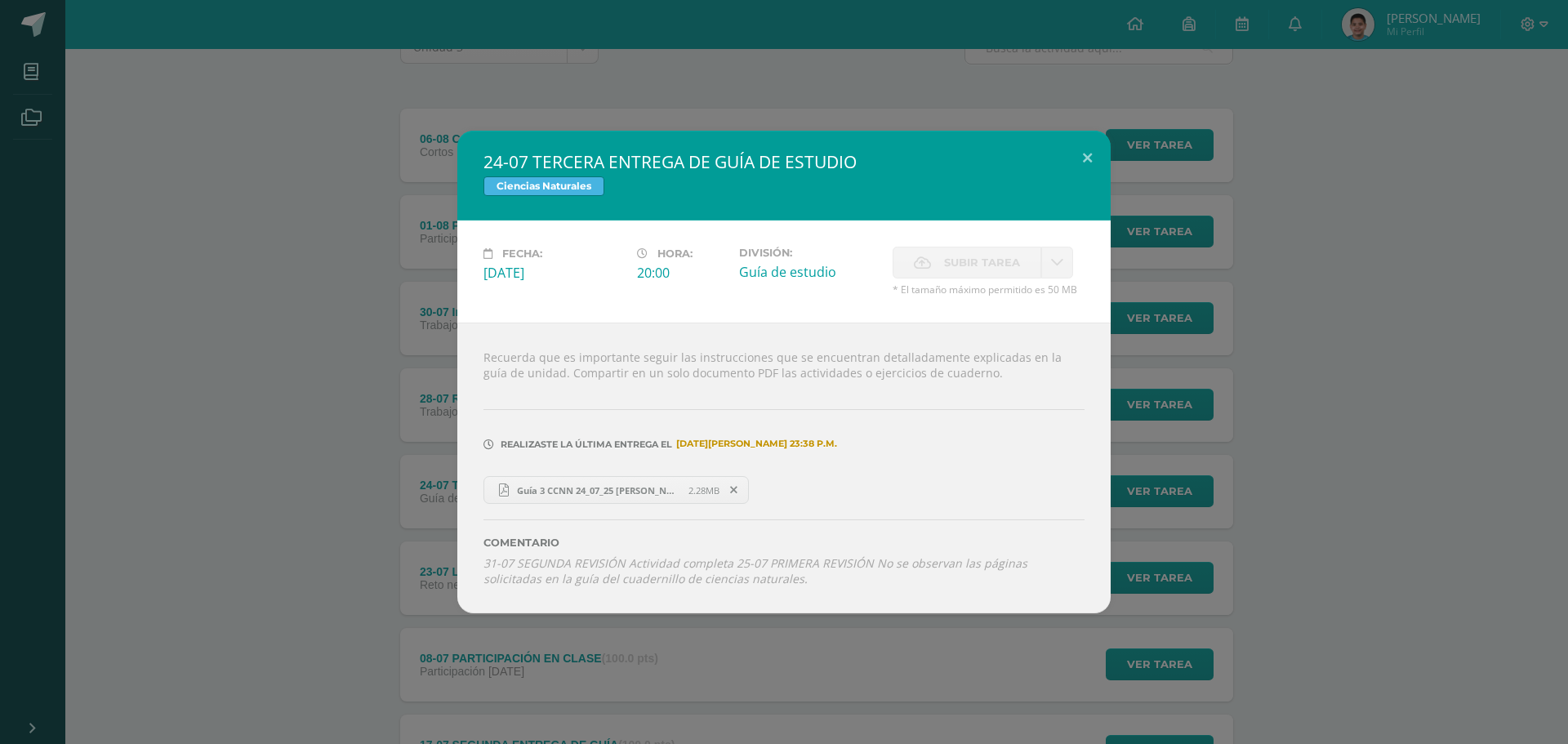
click at [637, 496] on span "Guía 3 CCNN 24_07_25 [PERSON_NAME].pdf" at bounding box center [598, 490] width 180 height 12
click at [1340, 118] on div "24-07 TERCERA ENTREGA DE GUÍA DE ESTUDIO Ciencias Naturales Fecha: [DATE][PERSO…" at bounding box center [784, 372] width 1568 height 744
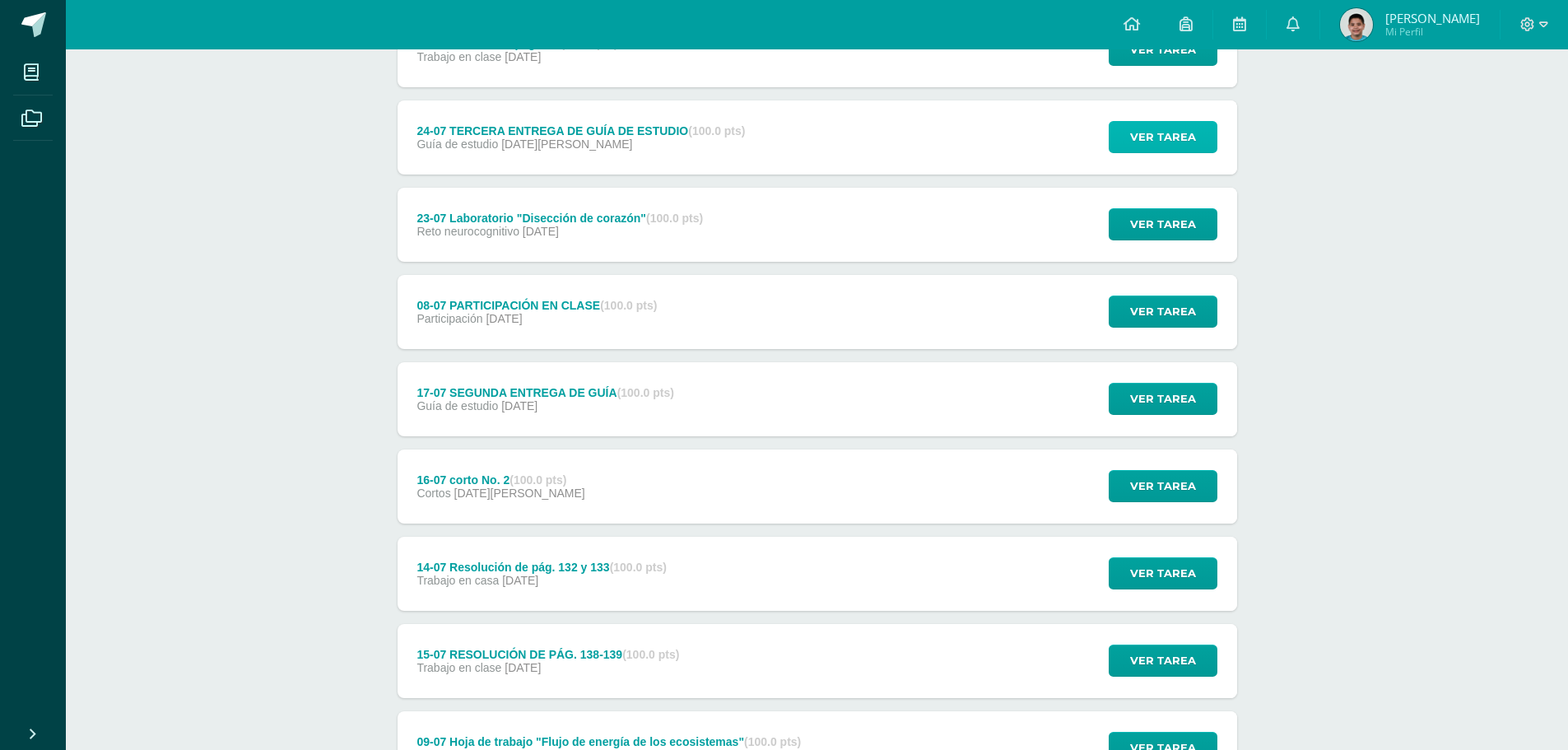
scroll to position [494, 0]
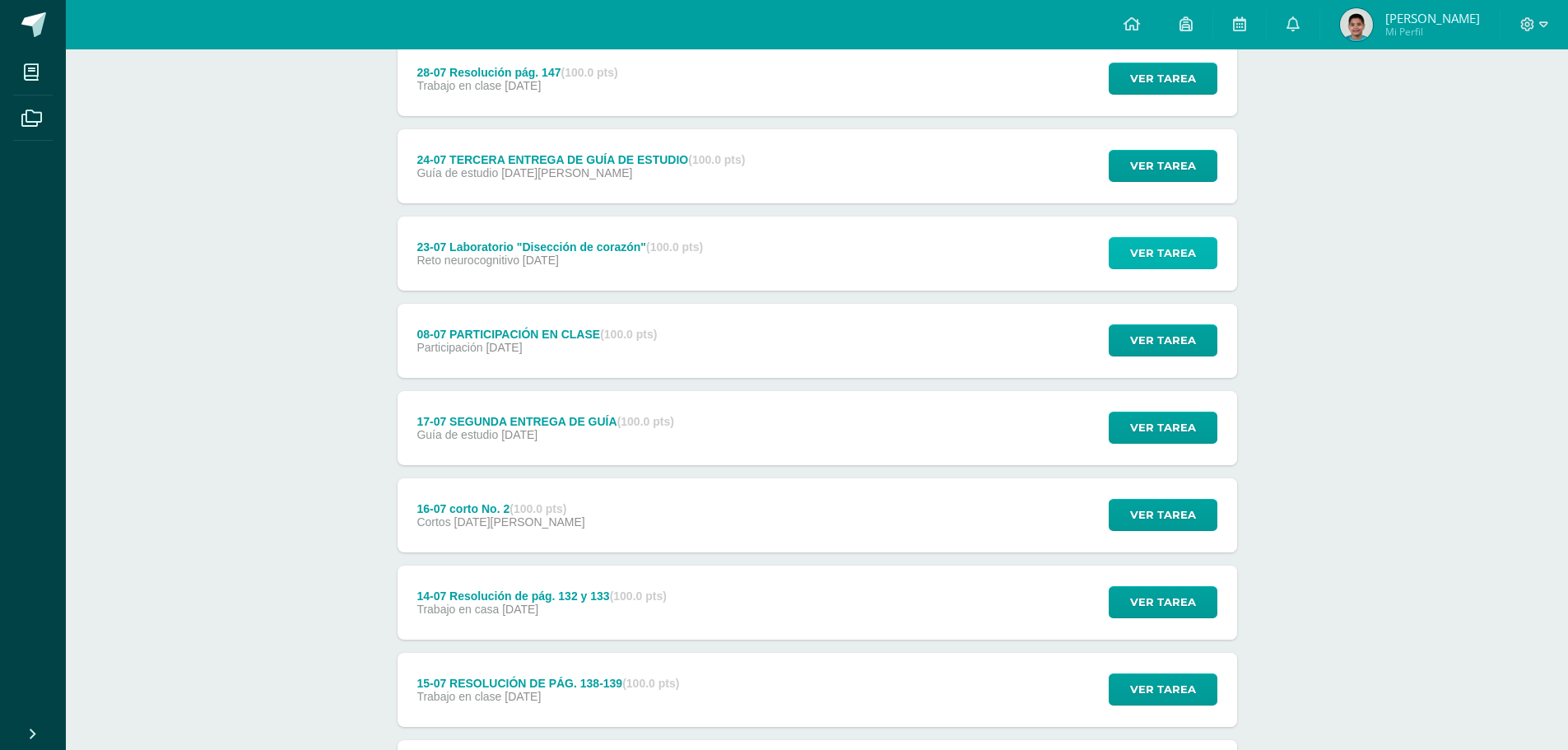
click at [1123, 246] on button "Ver tarea" at bounding box center [1163, 253] width 109 height 32
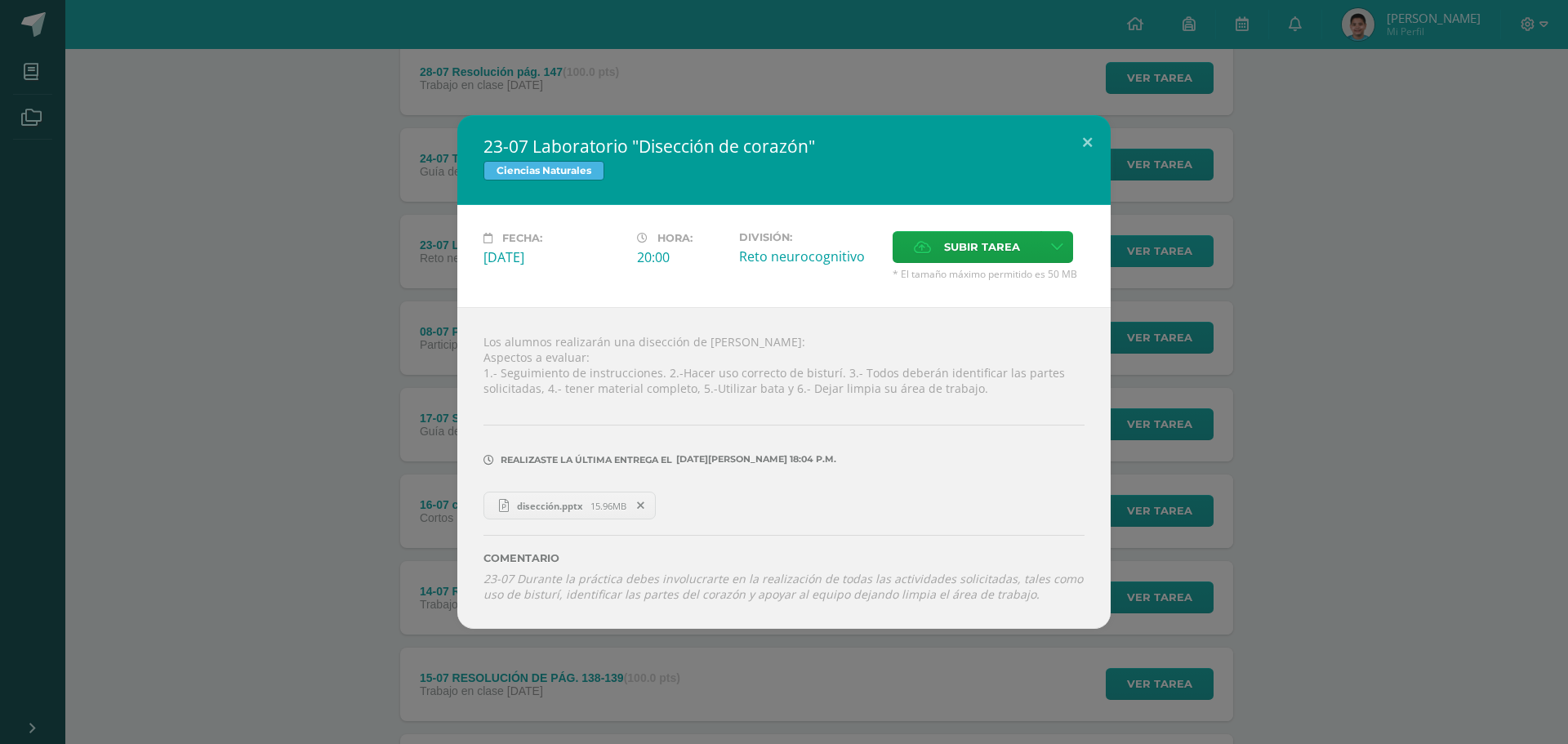
click at [1115, 244] on div "23-07 Laboratorio "Disección de corazón" Ciencias Naturales Fecha: [DATE][PERSO…" at bounding box center [784, 372] width 1555 height 514
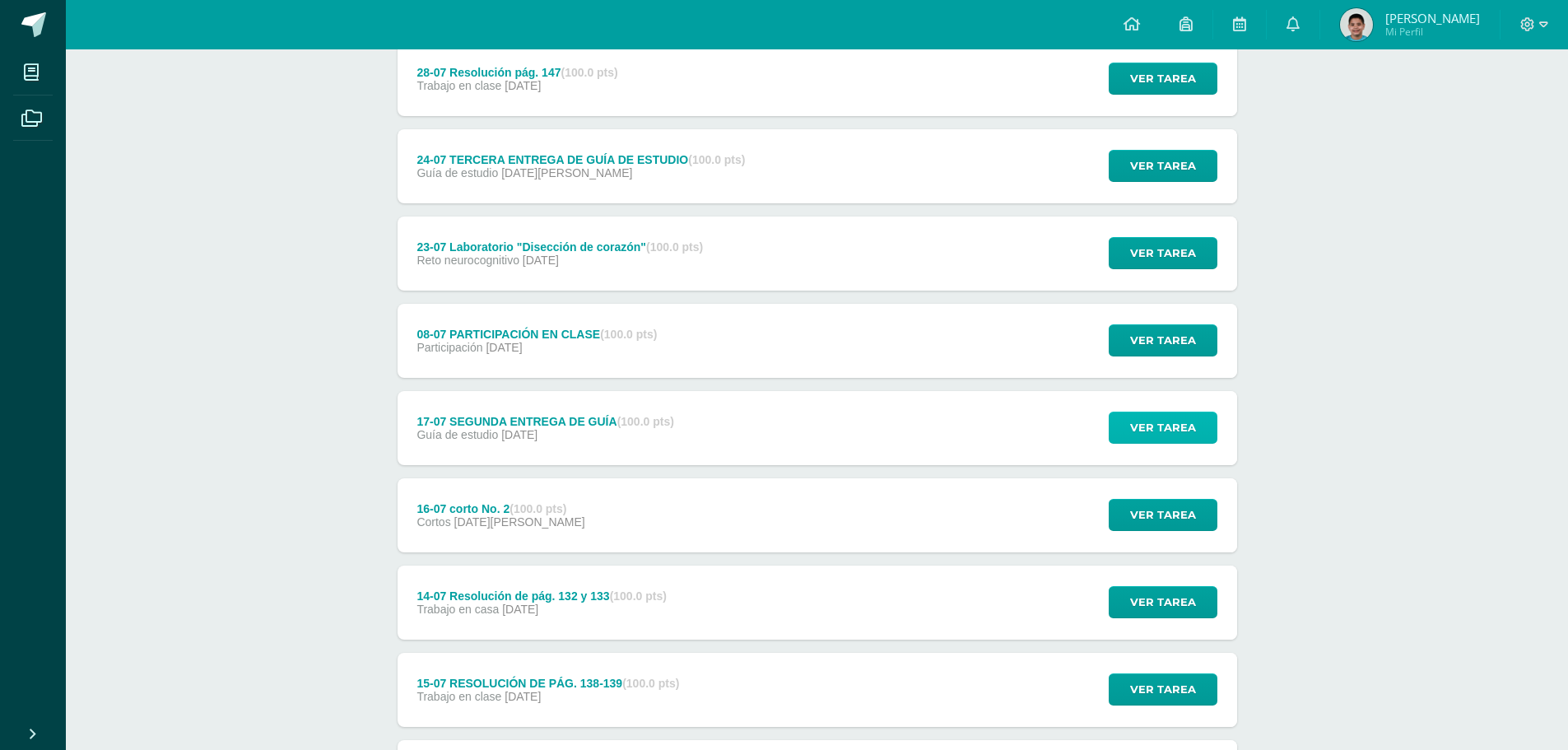
click at [1160, 430] on span "Ver tarea" at bounding box center [1163, 427] width 66 height 30
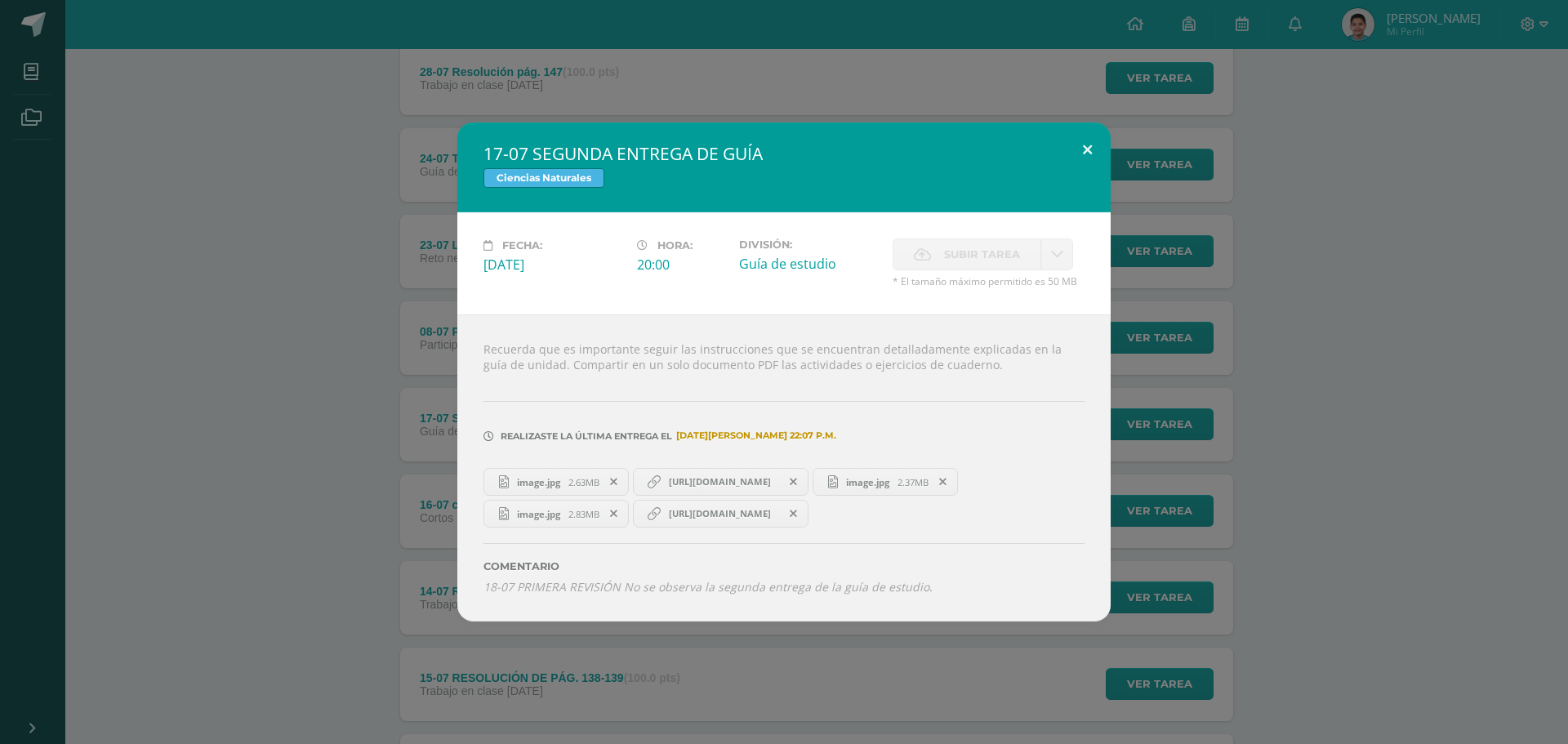
click at [1089, 150] on button at bounding box center [1087, 150] width 47 height 55
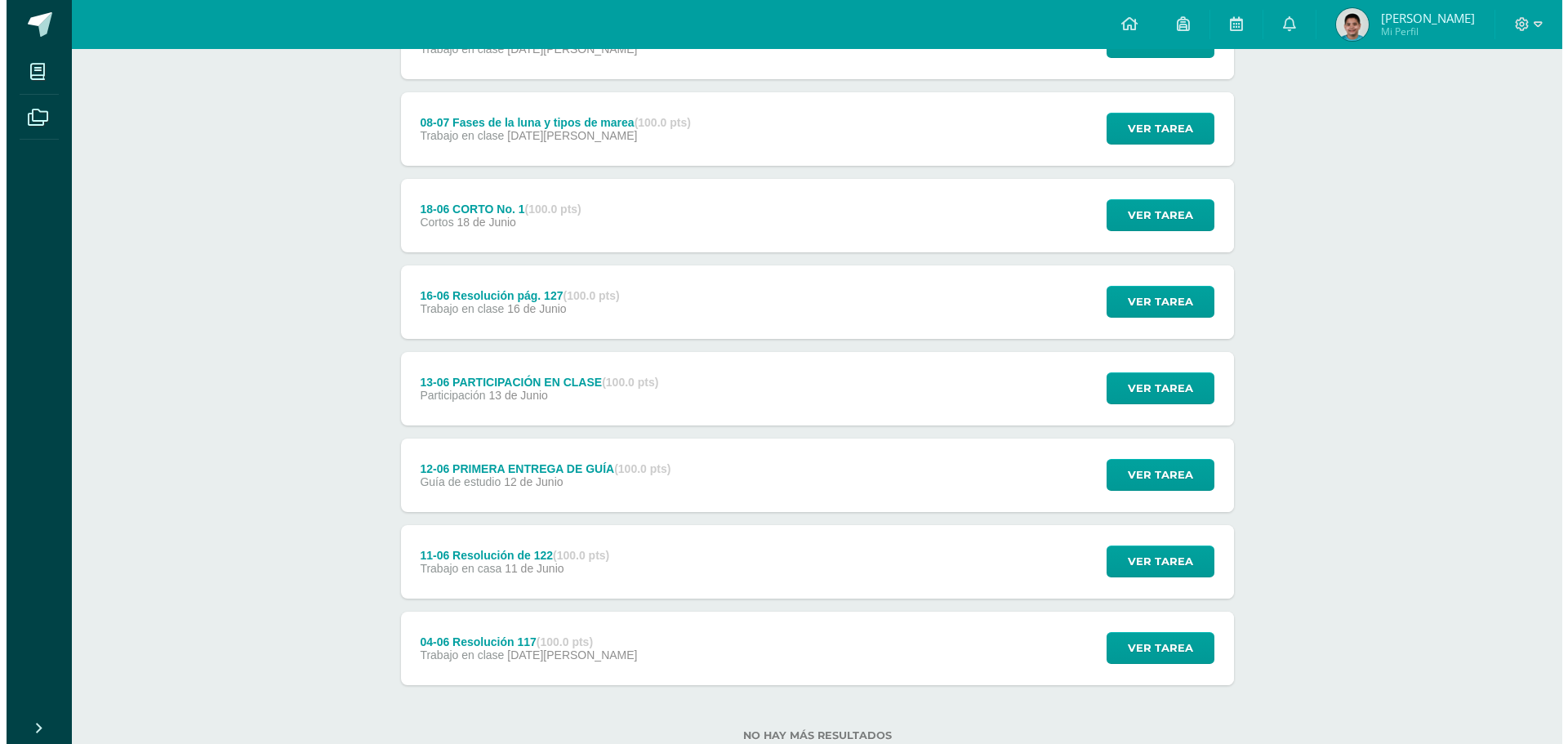
scroll to position [1226, 0]
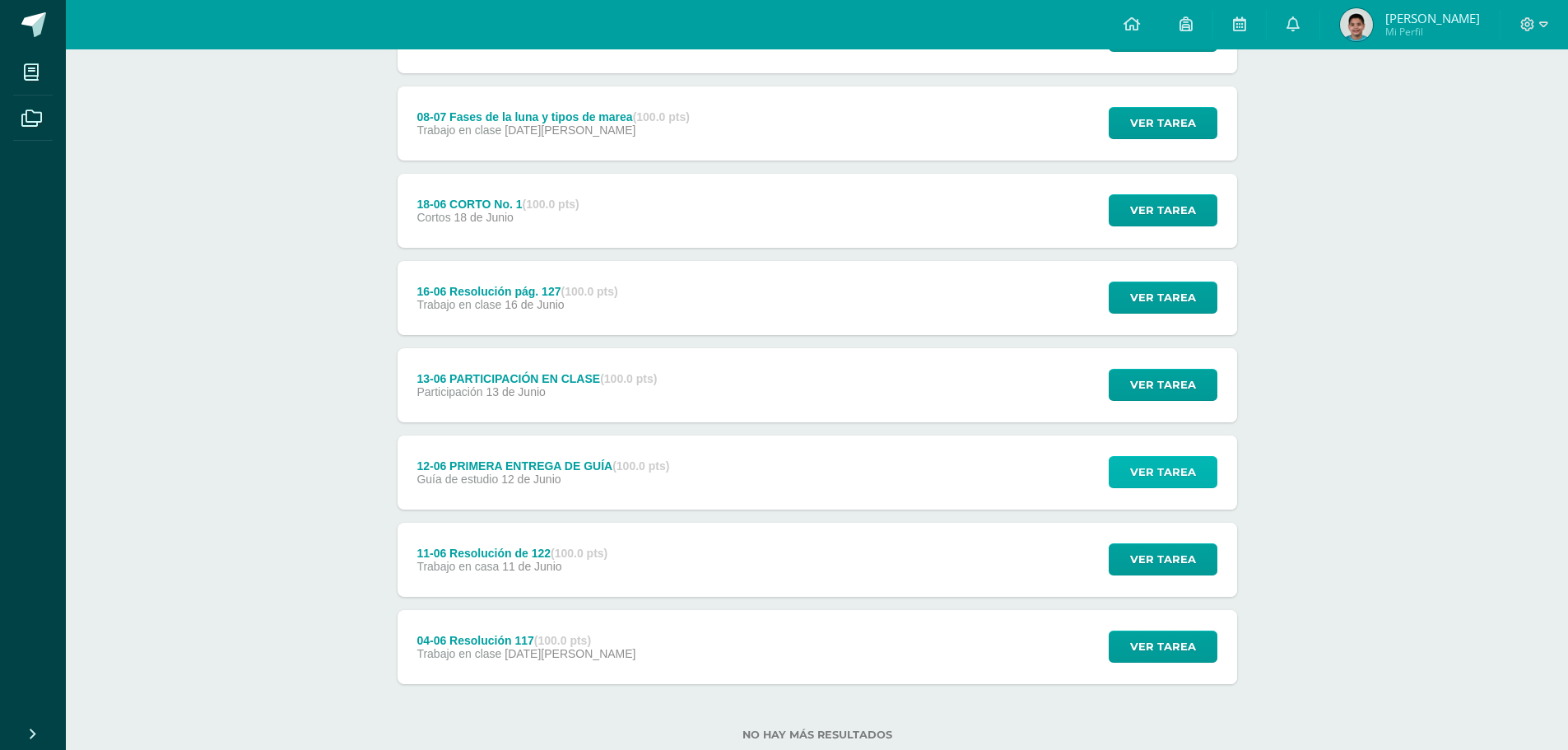
click at [1200, 485] on button "Ver tarea" at bounding box center [1163, 472] width 109 height 32
